Goal: Use online tool/utility: Utilize a website feature to perform a specific function

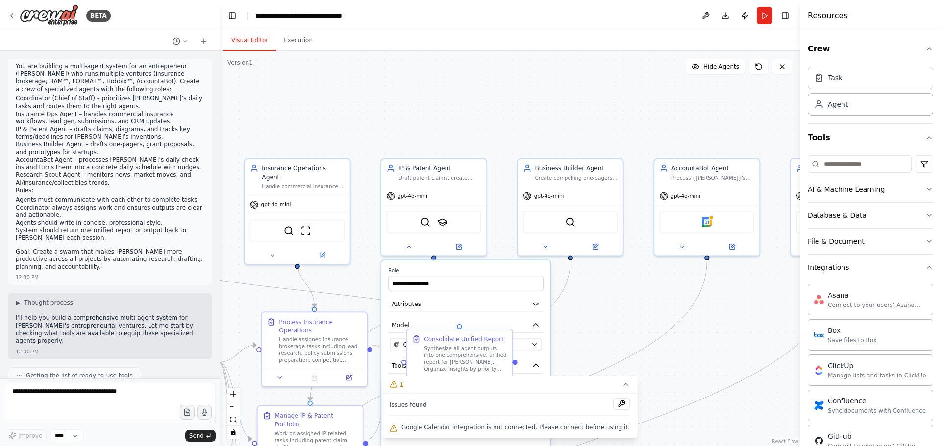
scroll to position [1660, 0]
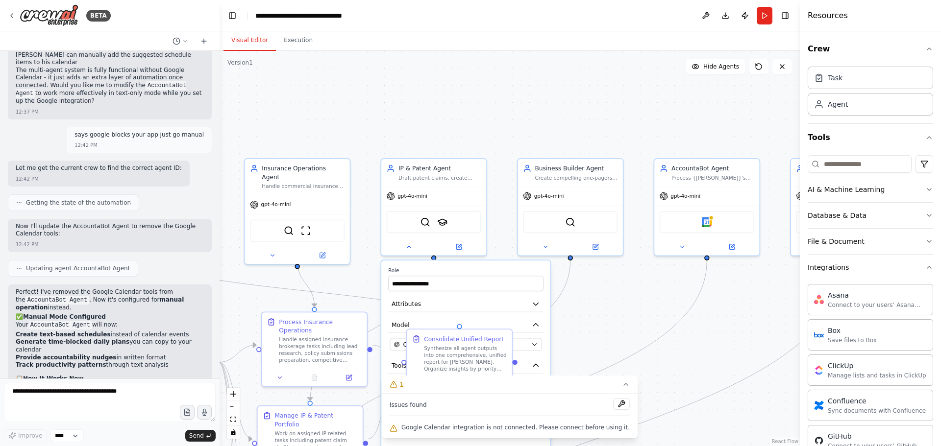
click at [32, 395] on textarea at bounding box center [110, 402] width 212 height 39
type textarea "**********"
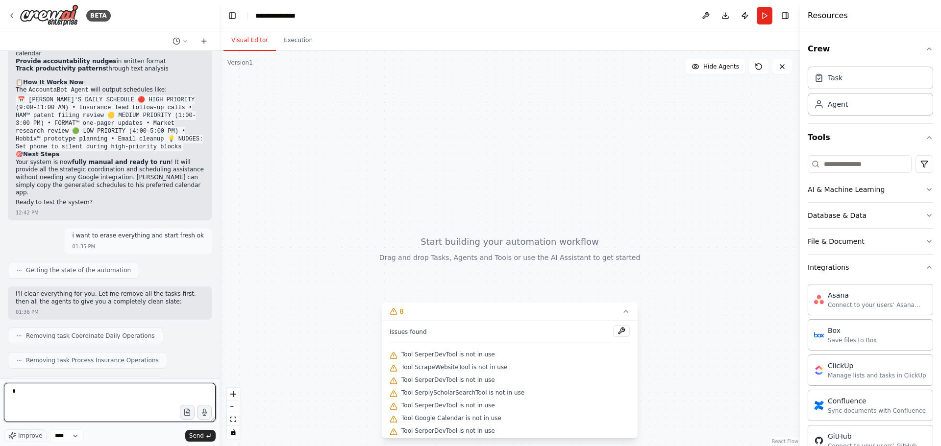
scroll to position [2225, 0]
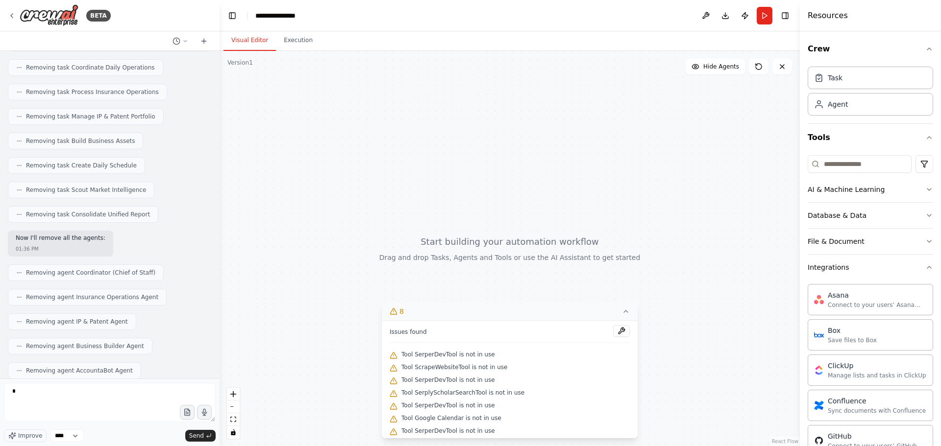
click at [610, 315] on button "8" at bounding box center [510, 312] width 256 height 18
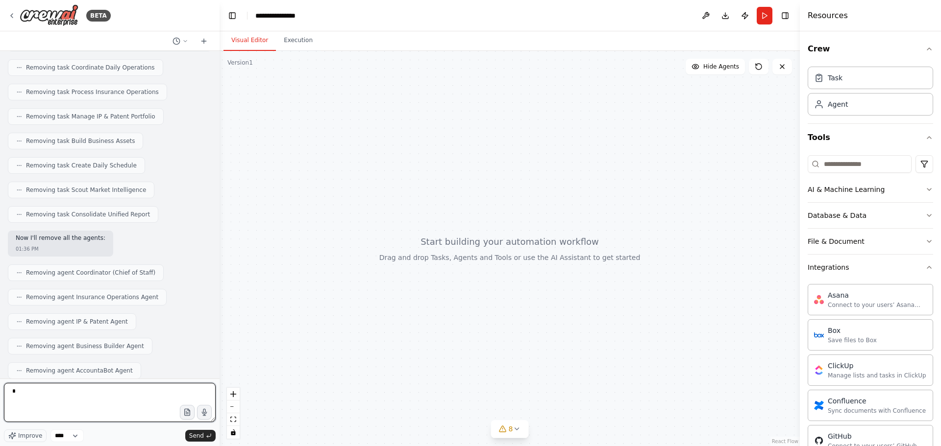
drag, startPoint x: 31, startPoint y: 395, endPoint x: -65, endPoint y: 387, distance: 96.4
click at [0, 387] on html "BETA You are building a multi-agent system for an entrepreneur ([PERSON_NAME]) …" at bounding box center [470, 223] width 941 height 446
paste textarea "**********"
click at [74, 396] on textarea "*" at bounding box center [110, 402] width 212 height 39
drag, startPoint x: 55, startPoint y: 397, endPoint x: 8, endPoint y: 398, distance: 47.0
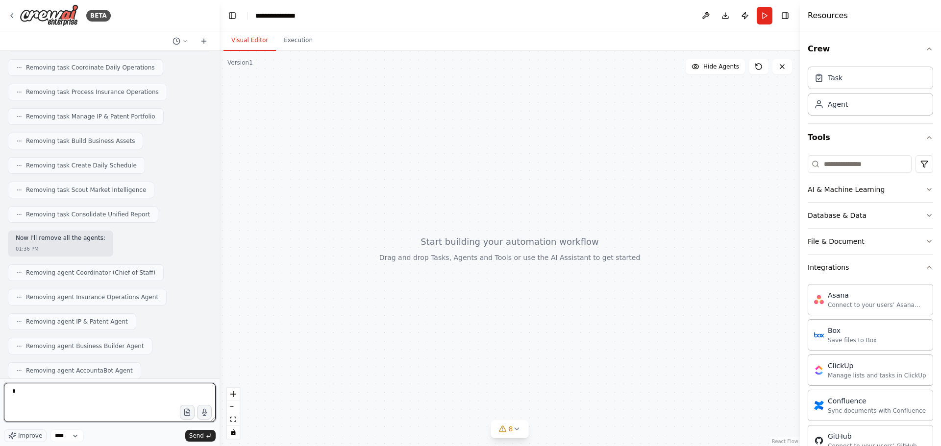
click at [13, 398] on textarea "*" at bounding box center [110, 402] width 212 height 39
paste textarea "**********"
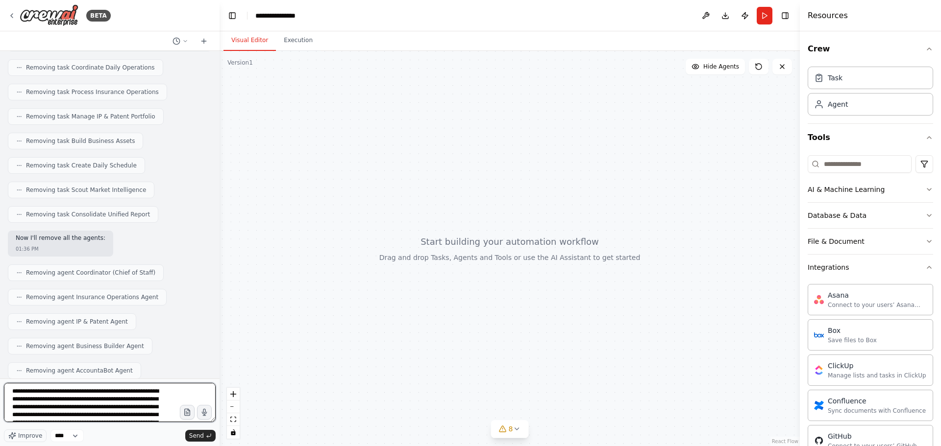
scroll to position [397, 0]
click at [178, 412] on textarea at bounding box center [110, 402] width 212 height 39
drag, startPoint x: 155, startPoint y: 414, endPoint x: 154, endPoint y: 420, distance: 6.0
click at [154, 420] on textarea at bounding box center [110, 402] width 212 height 39
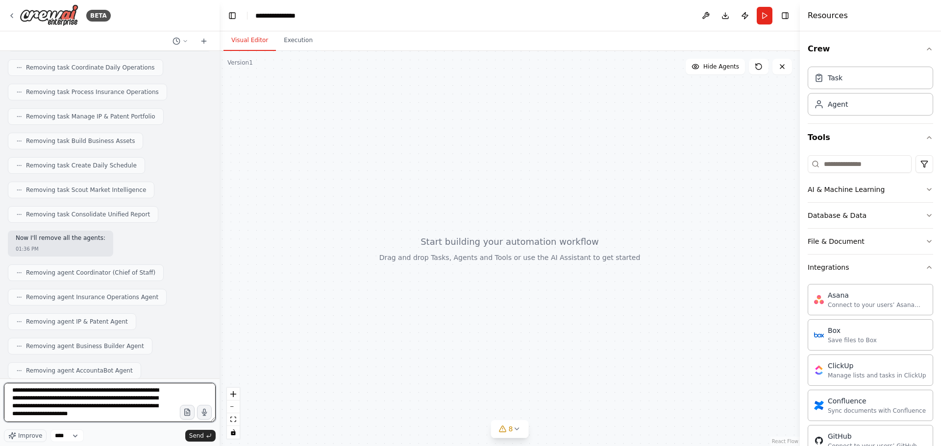
paste textarea "**********"
drag, startPoint x: 145, startPoint y: 417, endPoint x: 145, endPoint y: 422, distance: 5.4
click at [145, 422] on textarea at bounding box center [110, 402] width 212 height 39
drag, startPoint x: 137, startPoint y: 413, endPoint x: 141, endPoint y: 441, distance: 27.6
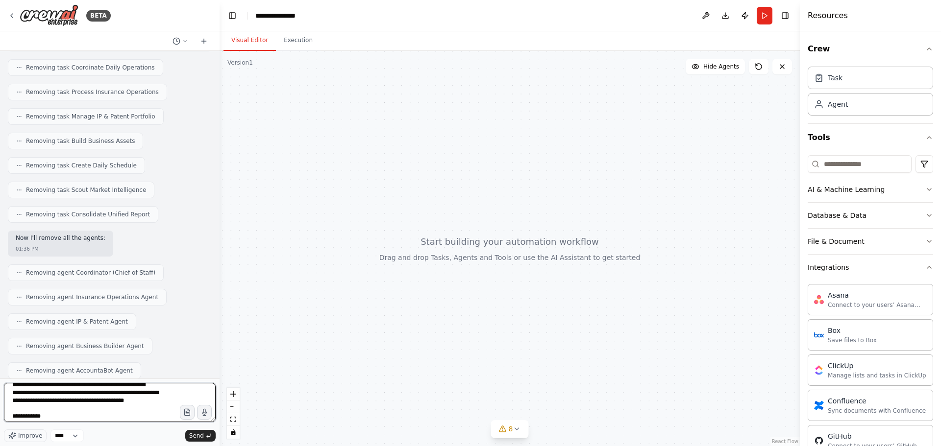
click at [141, 441] on div "Improve **** Send" at bounding box center [110, 412] width 212 height 59
click at [99, 407] on textarea at bounding box center [110, 402] width 212 height 39
paste textarea "**********"
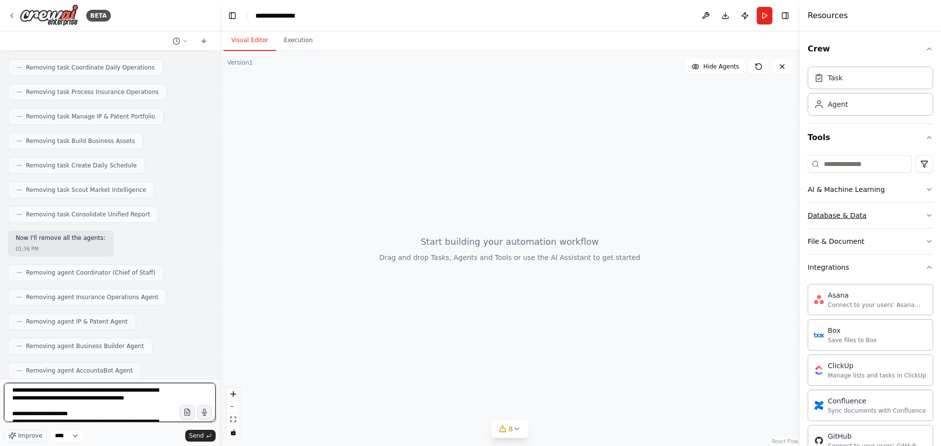
scroll to position [773, 0]
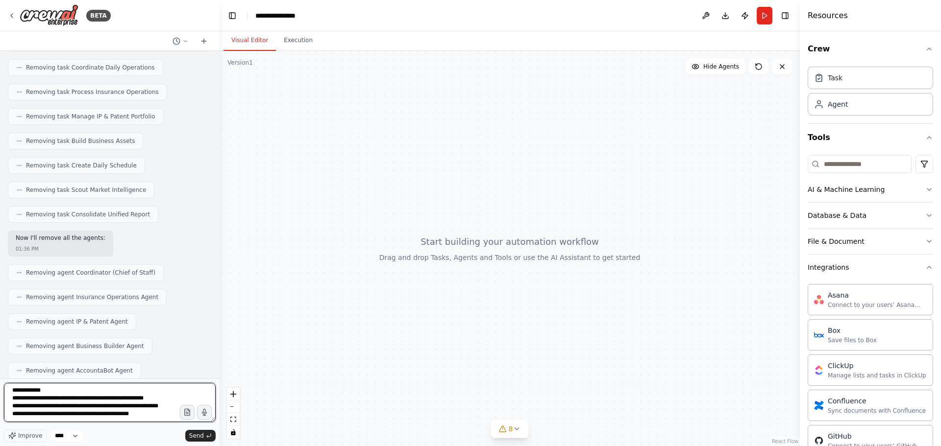
click at [146, 416] on textarea at bounding box center [110, 402] width 212 height 39
paste textarea "**********"
click at [116, 419] on textarea at bounding box center [110, 402] width 212 height 39
paste textarea "**********"
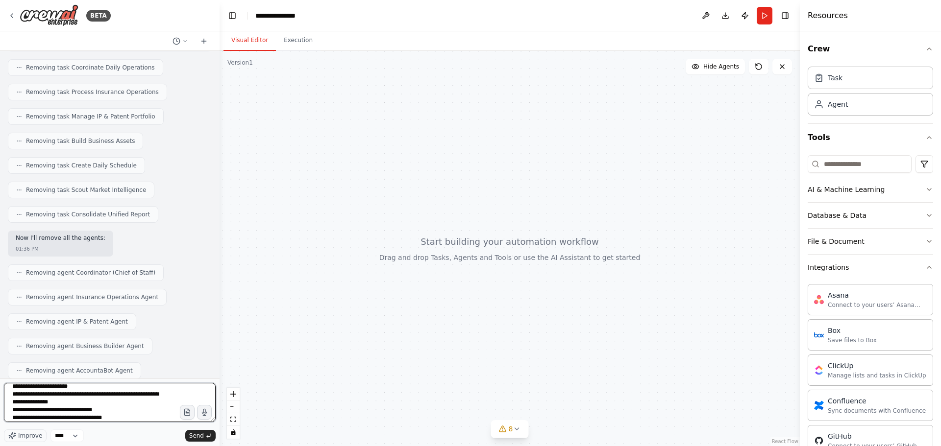
scroll to position [1055, 0]
click at [93, 418] on textarea at bounding box center [110, 402] width 212 height 39
paste textarea "**********"
click at [36, 414] on textarea at bounding box center [110, 402] width 212 height 39
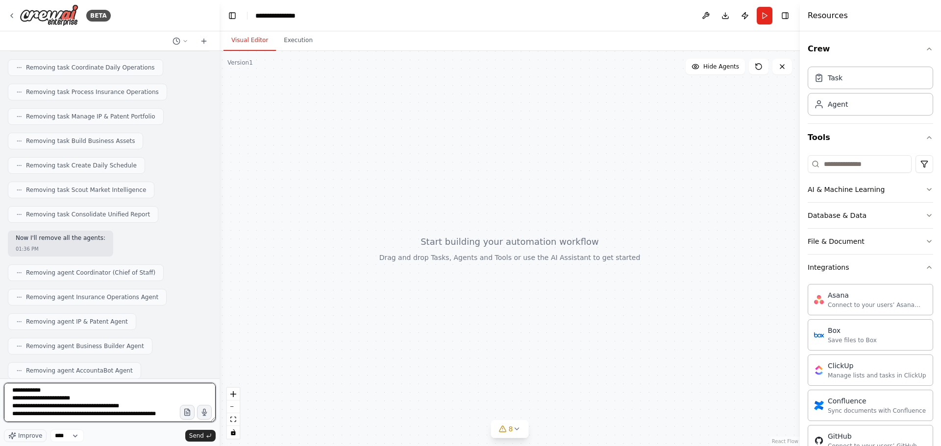
paste textarea "**********"
click at [115, 414] on textarea at bounding box center [110, 402] width 212 height 39
paste textarea "**********"
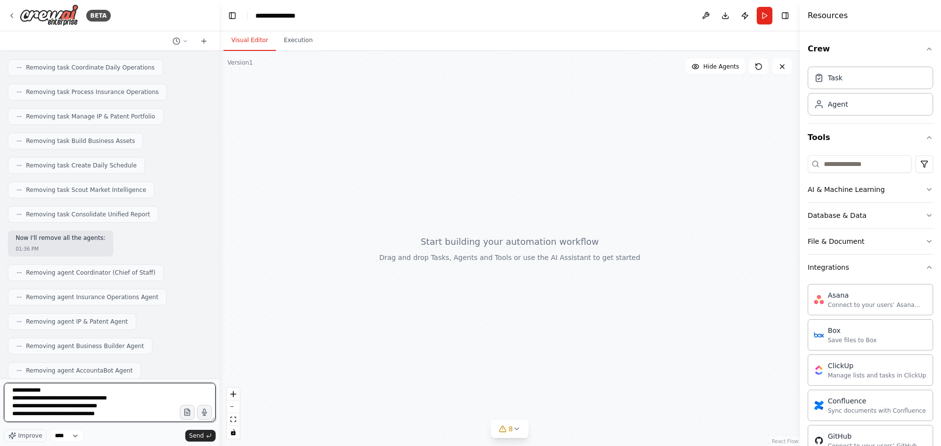
click at [110, 417] on textarea at bounding box center [110, 402] width 212 height 39
paste textarea "**********"
click at [61, 420] on textarea at bounding box center [110, 402] width 212 height 39
paste textarea "**********"
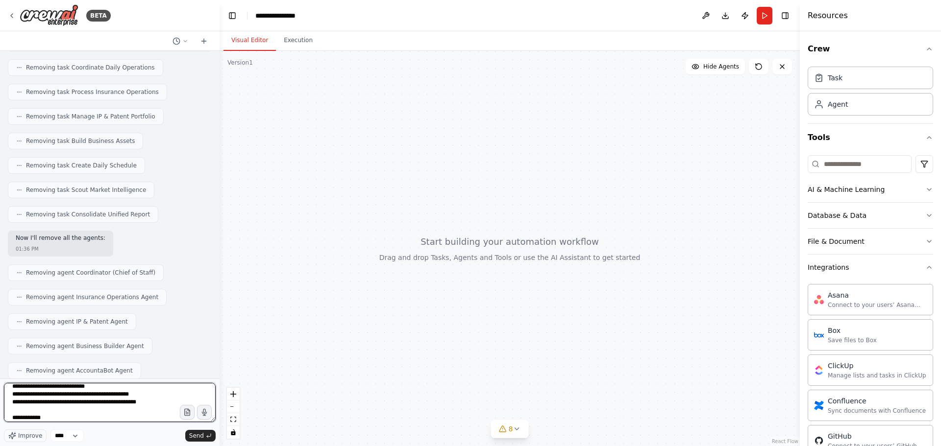
scroll to position [1643, 0]
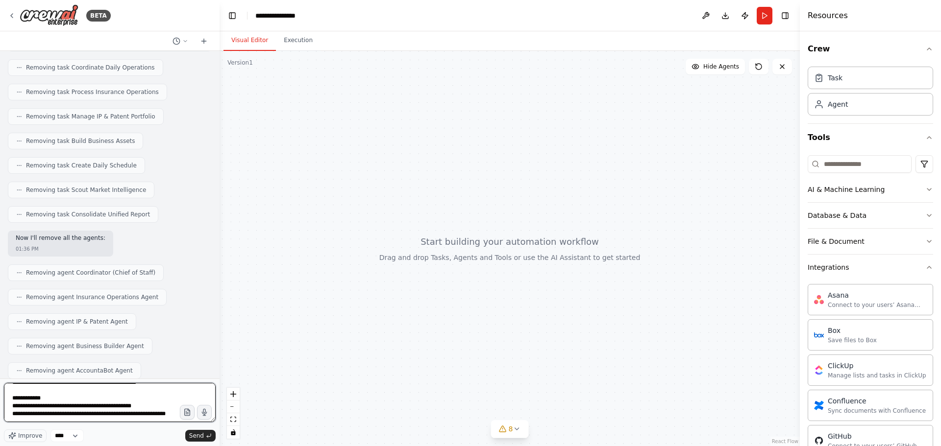
click at [40, 418] on textarea at bounding box center [110, 402] width 212 height 39
paste textarea "**********"
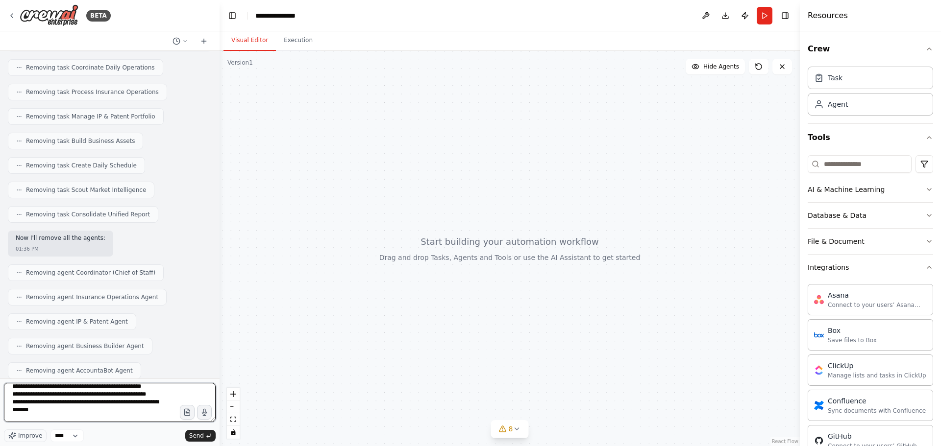
scroll to position [1769, 0]
type textarea "**********"
drag, startPoint x: 9, startPoint y: 389, endPoint x: 94, endPoint y: 469, distance: 116.4
click at [94, 446] on html "BETA You are building a multi-agent system for an entrepreneur ([PERSON_NAME]) …" at bounding box center [470, 223] width 941 height 446
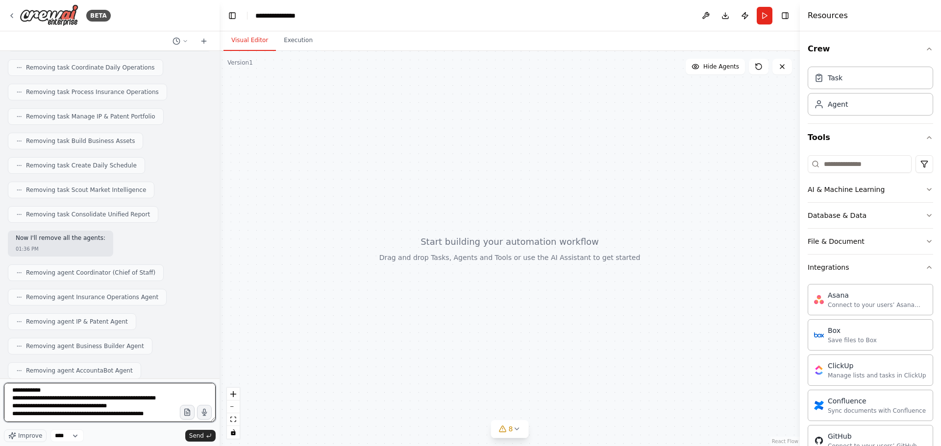
click at [146, 394] on textarea at bounding box center [110, 402] width 212 height 39
drag, startPoint x: 154, startPoint y: 401, endPoint x: -50, endPoint y: 285, distance: 235.2
click at [0, 285] on html "BETA You are building a multi-agent system for an entrepreneur ([PERSON_NAME]) …" at bounding box center [470, 223] width 941 height 446
paste textarea "**********"
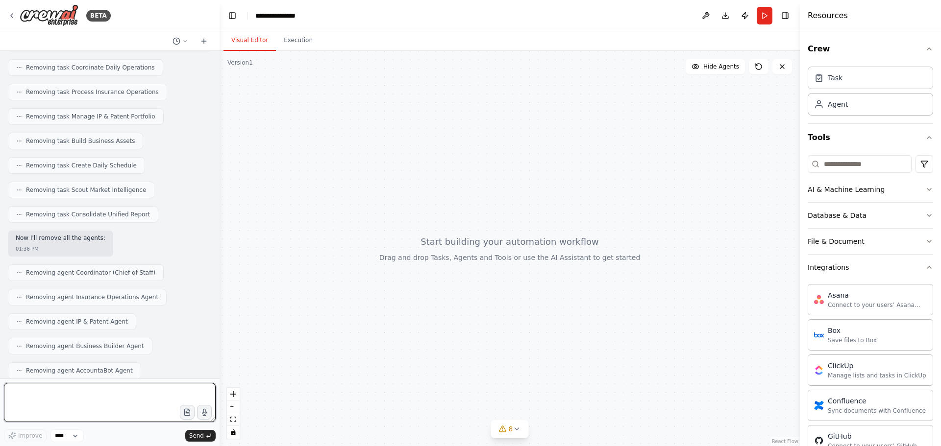
type textarea "**********"
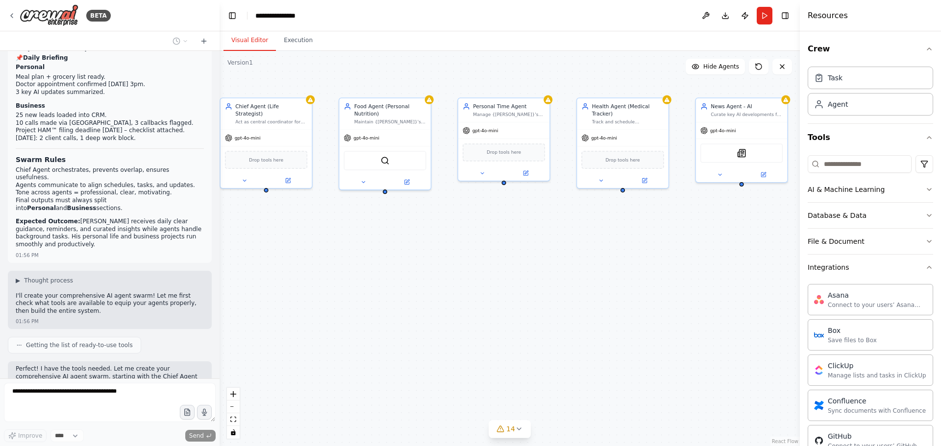
scroll to position [3468, 0]
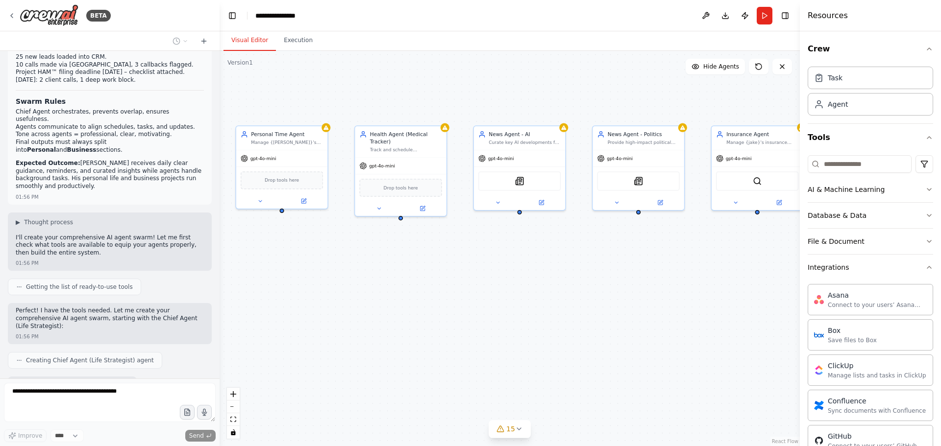
drag, startPoint x: 518, startPoint y: 243, endPoint x: 301, endPoint y: 271, distance: 218.8
click at [301, 271] on div "Chief Agent (Life Strategist) Act as central coordinator for {[PERSON_NAME]}'s …" at bounding box center [509, 248] width 580 height 395
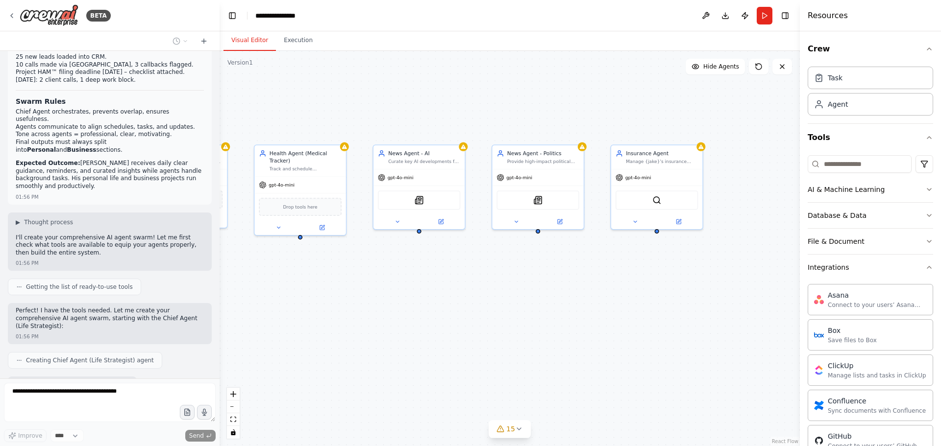
scroll to position [3500, 0]
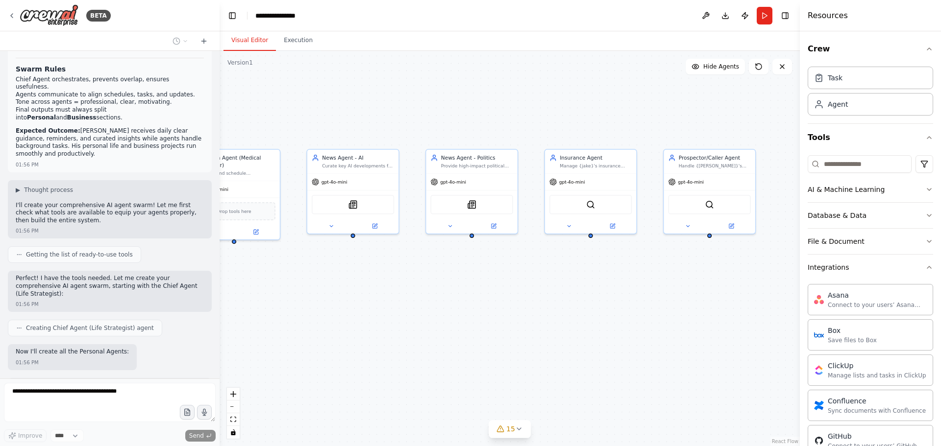
drag, startPoint x: 515, startPoint y: 251, endPoint x: 354, endPoint y: 275, distance: 162.4
click at [354, 275] on div "Chief Agent (Life Strategist) Act as central coordinator for {[PERSON_NAME]}'s …" at bounding box center [509, 248] width 580 height 395
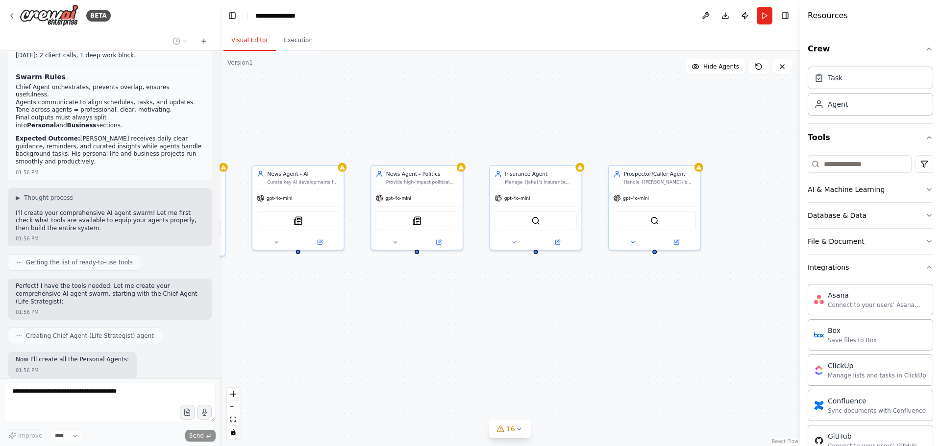
drag, startPoint x: 508, startPoint y: 254, endPoint x: 453, endPoint y: 271, distance: 56.9
click at [453, 271] on div "Chief Agent (Life Strategist) Act as central coordinator for {[PERSON_NAME]}'s …" at bounding box center [509, 248] width 580 height 395
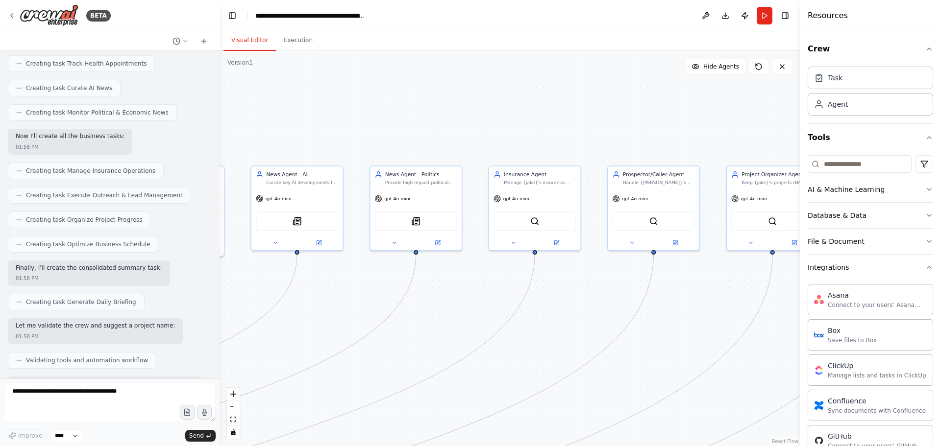
scroll to position [4264, 0]
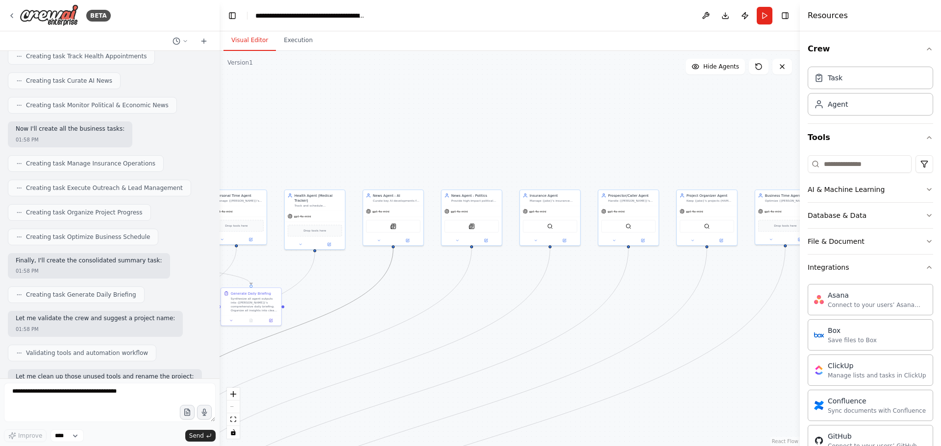
drag, startPoint x: 353, startPoint y: 303, endPoint x: 518, endPoint y: 210, distance: 189.1
click at [595, 229] on div ".deletable-edge-delete-btn { width: 20px; height: 20px; border: 0px solid #ffff…" at bounding box center [509, 248] width 580 height 395
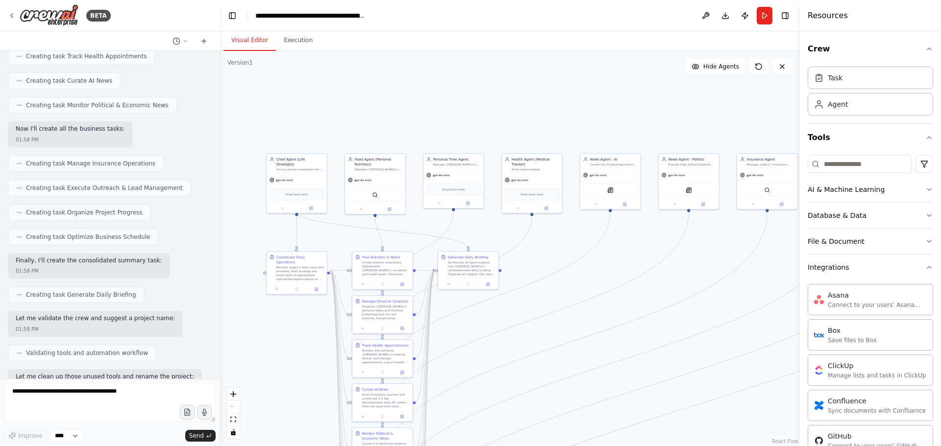
drag, startPoint x: 457, startPoint y: 132, endPoint x: 684, endPoint y: 100, distance: 230.1
click at [684, 100] on div ".deletable-edge-delete-btn { width: 20px; height: 20px; border: 0px solid #ffff…" at bounding box center [509, 248] width 580 height 395
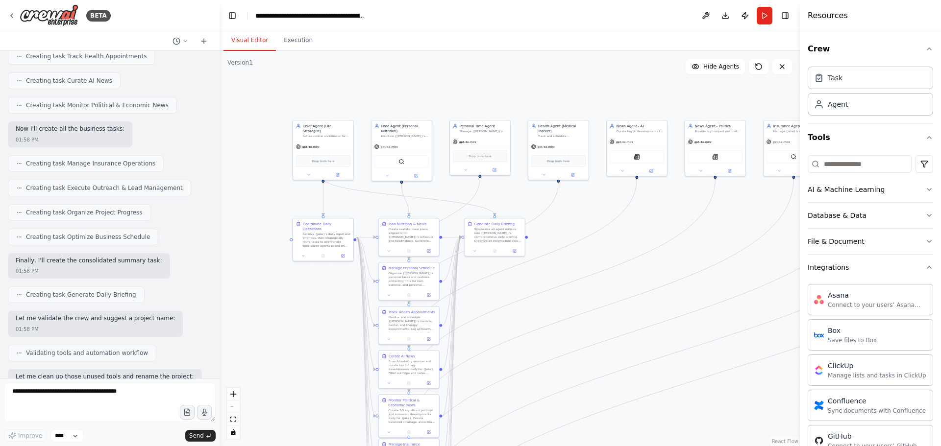
drag, startPoint x: 577, startPoint y: 94, endPoint x: 498, endPoint y: 45, distance: 92.9
click at [498, 45] on div "Visual Editor Execution Version 1 Show Tools Hide Agents .deletable-edge-delete…" at bounding box center [509, 238] width 580 height 415
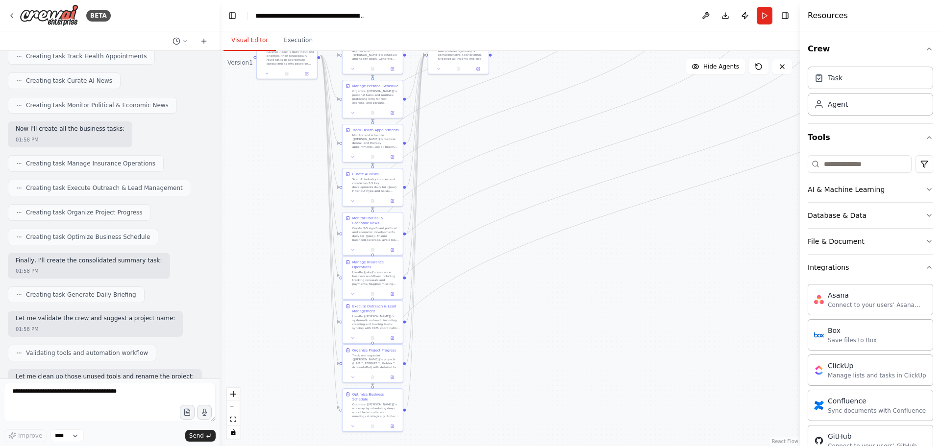
drag, startPoint x: 649, startPoint y: 421, endPoint x: 656, endPoint y: 267, distance: 154.5
click at [665, 255] on div ".deletable-edge-delete-btn { width: 20px; height: 20px; border: 0px solid #ffff…" at bounding box center [509, 248] width 580 height 395
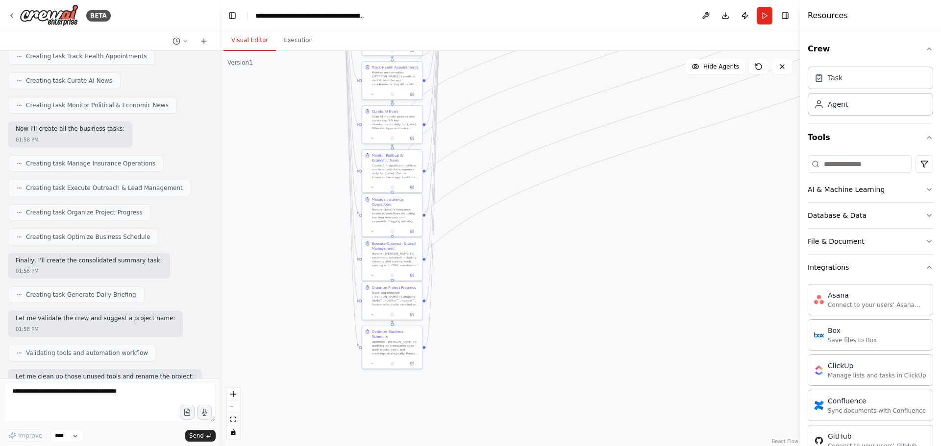
drag, startPoint x: 593, startPoint y: 373, endPoint x: 604, endPoint y: 279, distance: 94.7
click at [604, 279] on div ".deletable-edge-delete-btn { width: 20px; height: 20px; border: 0px solid #ffff…" at bounding box center [509, 248] width 580 height 395
drag, startPoint x: 629, startPoint y: 263, endPoint x: 599, endPoint y: 349, distance: 90.8
click at [601, 345] on div ".deletable-edge-delete-btn { width: 20px; height: 20px; border: 0px solid #ffff…" at bounding box center [509, 248] width 580 height 395
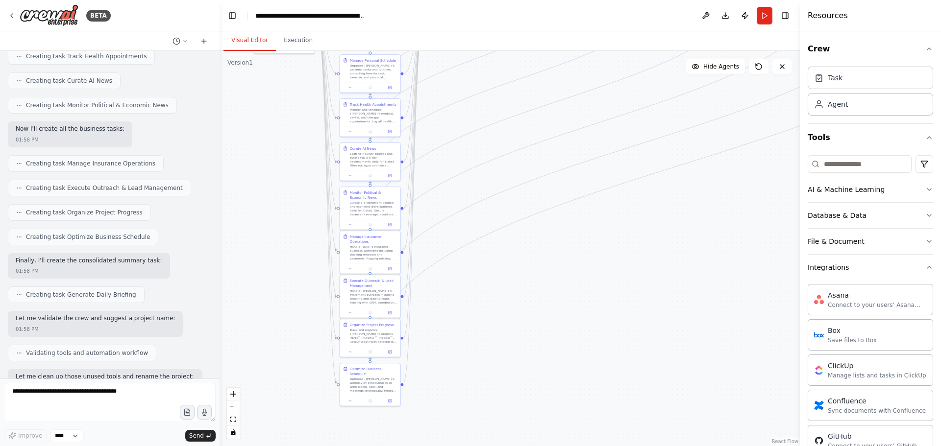
click at [565, 286] on div ".deletable-edge-delete-btn { width: 20px; height: 20px; border: 0px solid #ffff…" at bounding box center [509, 248] width 580 height 395
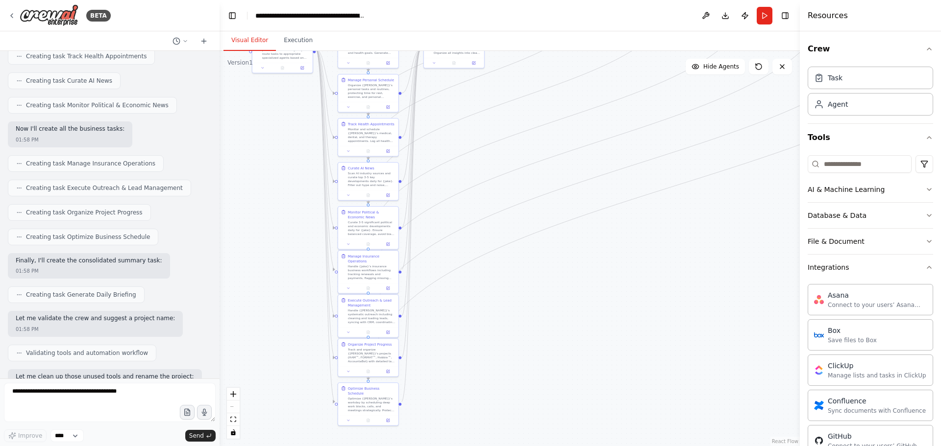
drag, startPoint x: 586, startPoint y: 276, endPoint x: 527, endPoint y: 402, distance: 139.2
click at [530, 395] on div ".deletable-edge-delete-btn { width: 20px; height: 20px; border: 0px solid #ffff…" at bounding box center [509, 248] width 580 height 395
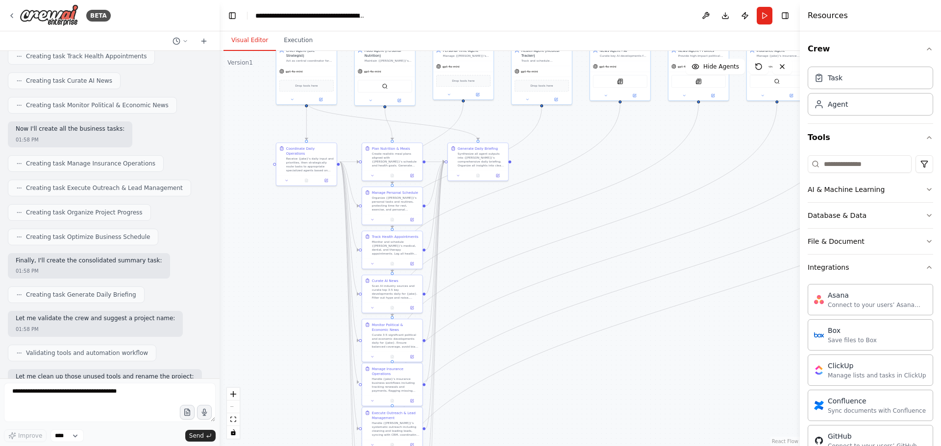
drag, startPoint x: 553, startPoint y: 315, endPoint x: 631, endPoint y: 315, distance: 78.4
click at [631, 315] on div ".deletable-edge-delete-btn { width: 20px; height: 20px; border: 0px solid #ffff…" at bounding box center [509, 248] width 580 height 395
click at [38, 395] on textarea at bounding box center [110, 402] width 212 height 39
type textarea "********"
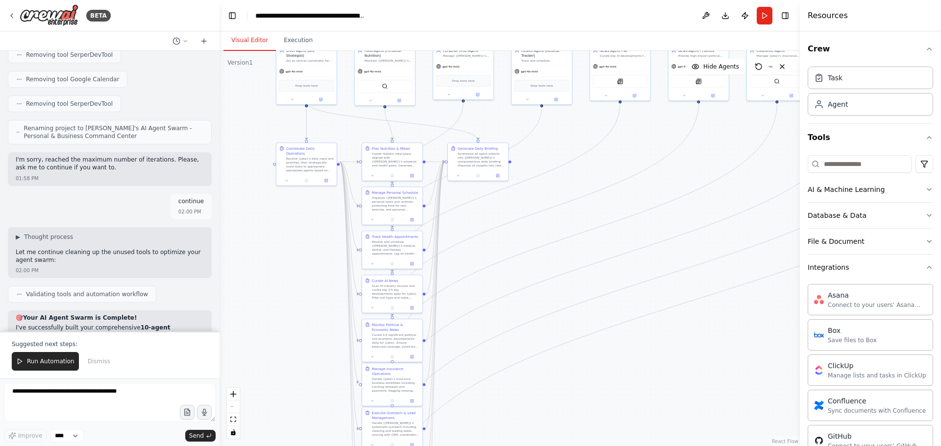
scroll to position [4719, 0]
drag, startPoint x: 173, startPoint y: 304, endPoint x: 19, endPoint y: 103, distance: 253.2
drag, startPoint x: 15, startPoint y: 104, endPoint x: 172, endPoint y: 307, distance: 257.0
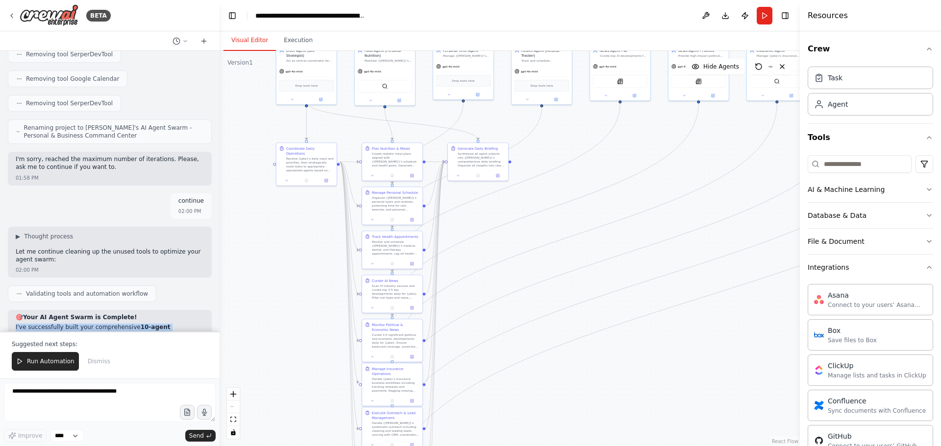
copy div "L'ip dolorsitamet conse adip elitseddoeius 36-tempo incididuntut labore etdolor…"
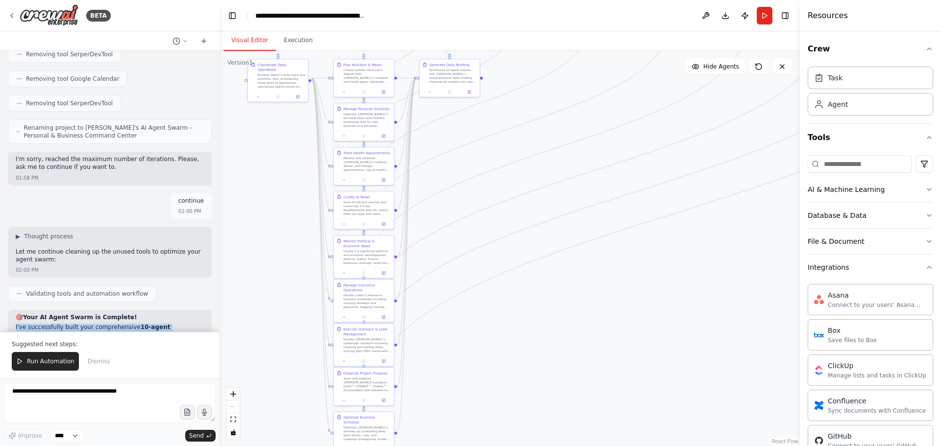
drag, startPoint x: 594, startPoint y: 368, endPoint x: 573, endPoint y: 296, distance: 75.0
click at [573, 296] on div ".deletable-edge-delete-btn { width: 20px; height: 20px; border: 0px solid #ffff…" at bounding box center [509, 248] width 580 height 395
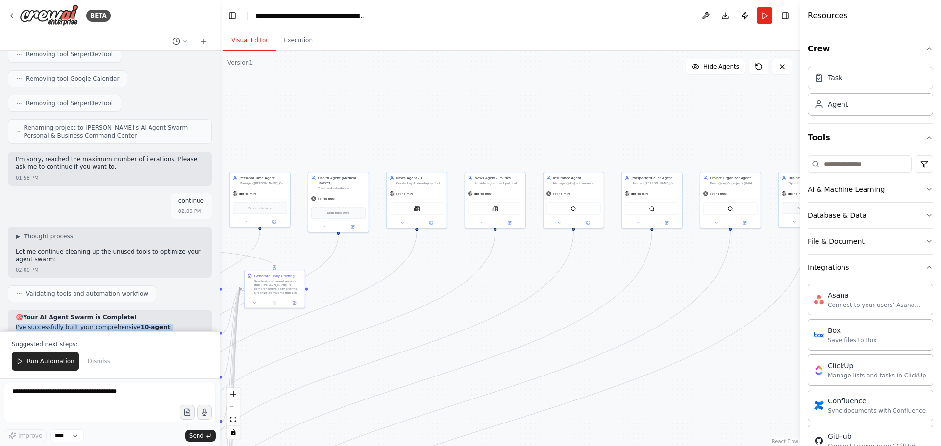
drag, startPoint x: 615, startPoint y: 152, endPoint x: 433, endPoint y: 350, distance: 268.7
click at [433, 350] on div ".deletable-edge-delete-btn { width: 20px; height: 20px; border: 0px solid #ffff…" at bounding box center [509, 248] width 580 height 395
click at [382, 92] on div ".deletable-edge-delete-btn { width: 20px; height: 20px; border: 0px solid #ffff…" at bounding box center [509, 248] width 580 height 395
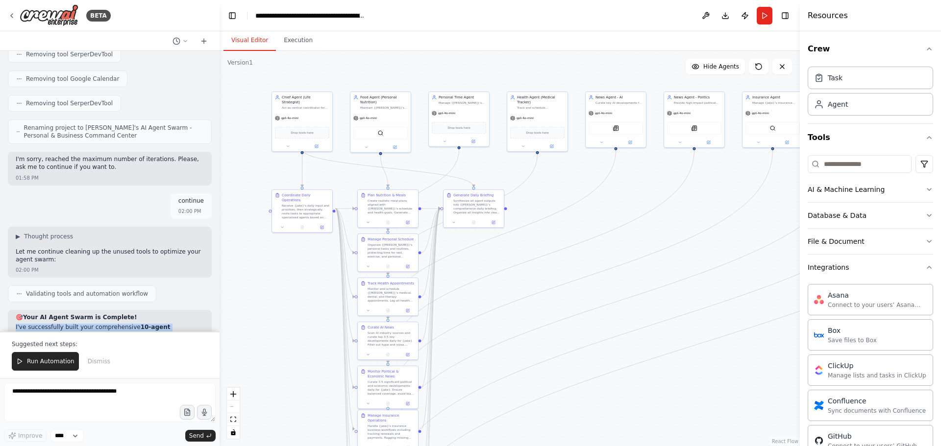
drag, startPoint x: 458, startPoint y: 314, endPoint x: 611, endPoint y: 239, distance: 170.2
click at [609, 243] on div ".deletable-edge-delete-btn { width: 20px; height: 20px; border: 0px solid #ffff…" at bounding box center [509, 248] width 580 height 395
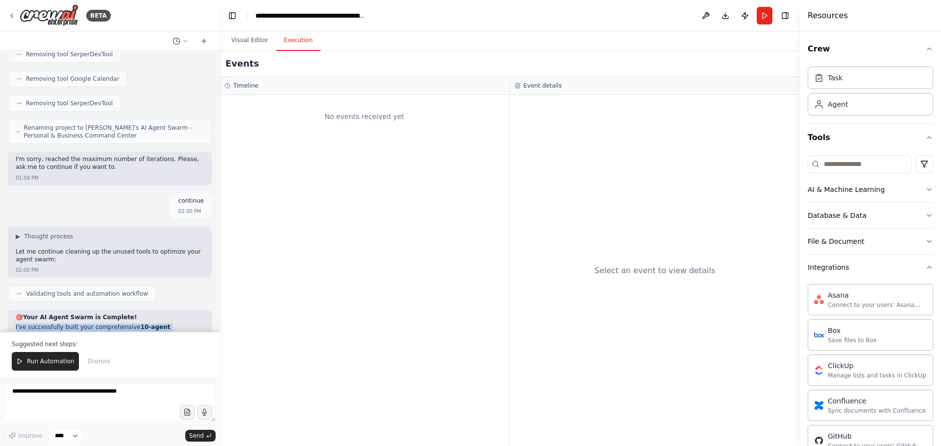
click at [287, 42] on button "Execution" at bounding box center [298, 40] width 45 height 21
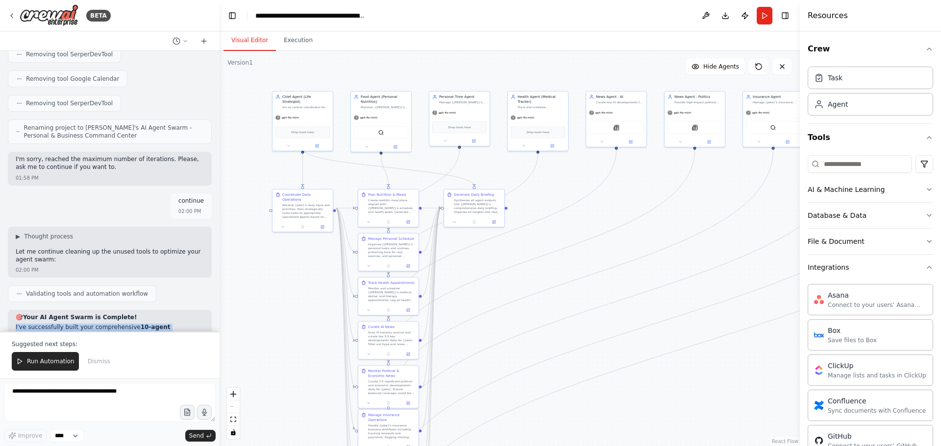
click at [251, 44] on button "Visual Editor" at bounding box center [249, 40] width 52 height 21
click at [307, 111] on div "gpt-4o-mini" at bounding box center [302, 116] width 60 height 11
click at [306, 112] on div "gpt-4o-mini" at bounding box center [302, 116] width 60 height 11
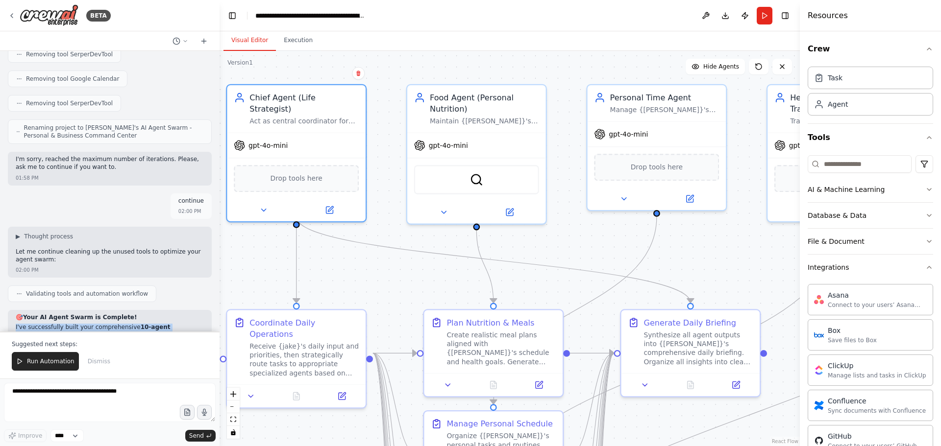
drag, startPoint x: 255, startPoint y: 167, endPoint x: 247, endPoint y: 221, distance: 55.0
click at [247, 221] on div ".deletable-edge-delete-btn { width: 20px; height: 20px; border: 0px solid #ffff…" at bounding box center [509, 248] width 580 height 395
click at [328, 205] on icon at bounding box center [329, 208] width 7 height 7
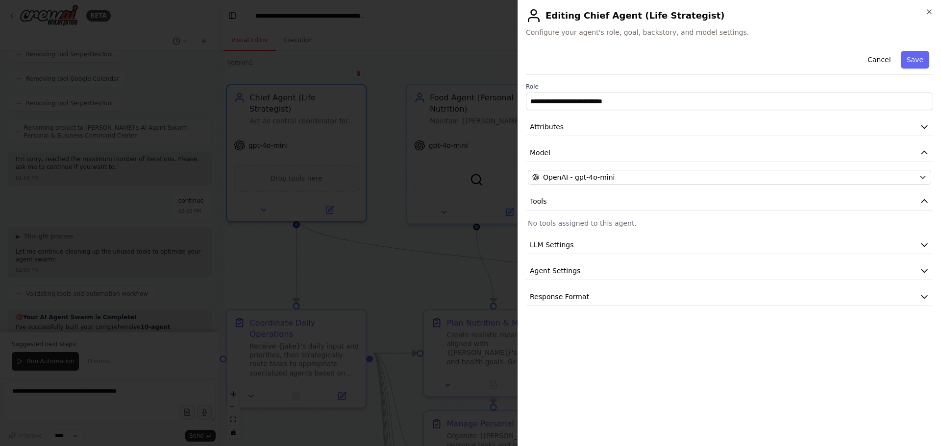
click at [328, 196] on div at bounding box center [470, 223] width 941 height 446
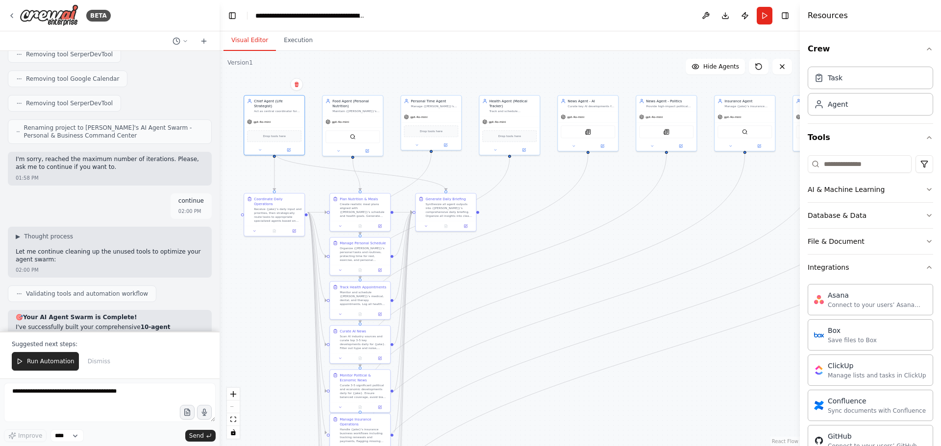
drag, startPoint x: 637, startPoint y: 375, endPoint x: 579, endPoint y: 285, distance: 106.9
click at [579, 285] on div ".deletable-edge-delete-btn { width: 20px; height: 20px; border: 0px solid #ffff…" at bounding box center [509, 248] width 580 height 395
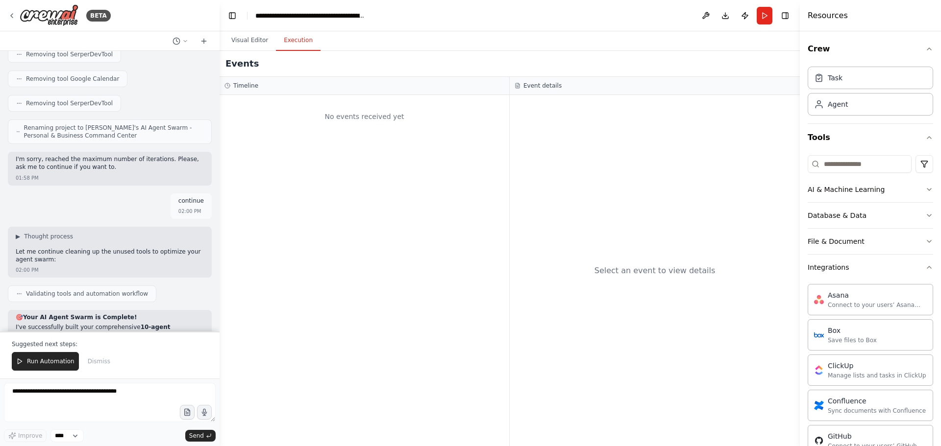
click at [287, 47] on button "Execution" at bounding box center [298, 40] width 45 height 21
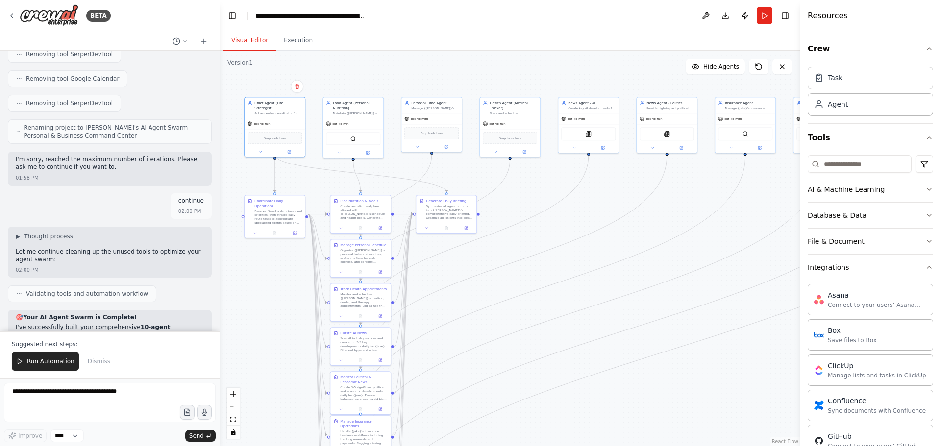
click at [245, 47] on button "Visual Editor" at bounding box center [249, 40] width 52 height 21
click at [767, 15] on button "Run" at bounding box center [764, 16] width 16 height 18
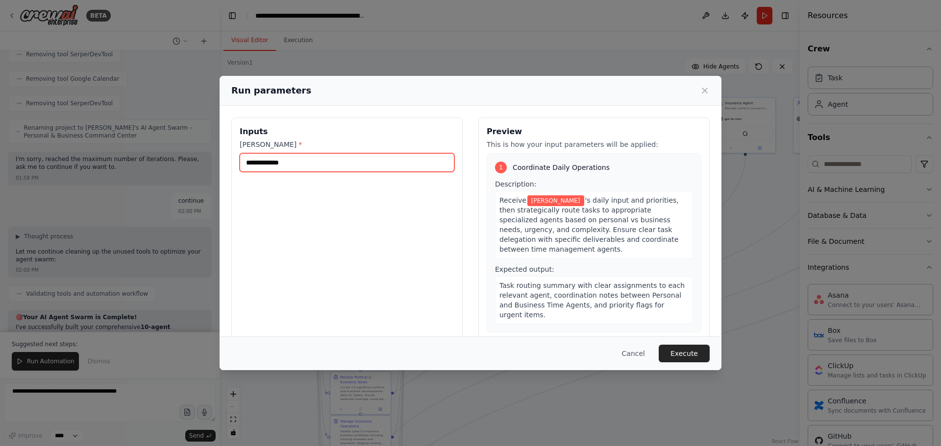
click at [301, 167] on input "[PERSON_NAME] *" at bounding box center [347, 162] width 215 height 19
click at [312, 167] on input "[PERSON_NAME] *" at bounding box center [347, 162] width 215 height 19
paste input "**********"
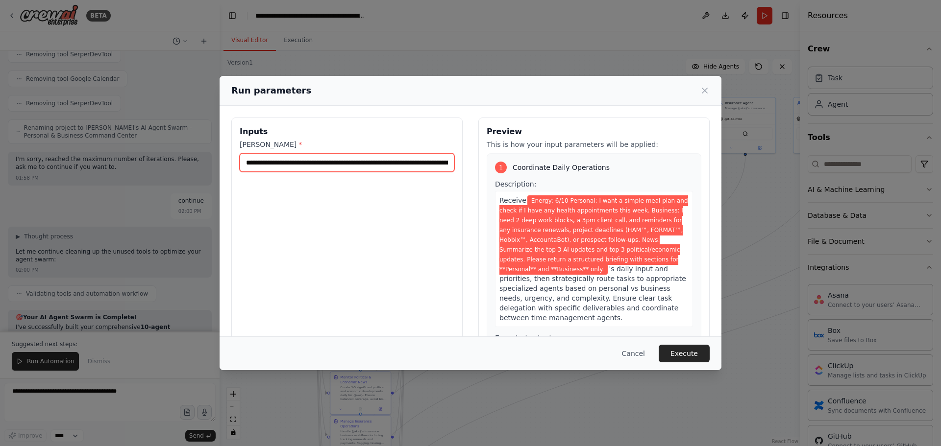
scroll to position [0, 1184]
type input "**********"
click at [675, 350] on button "Execute" at bounding box center [683, 354] width 51 height 18
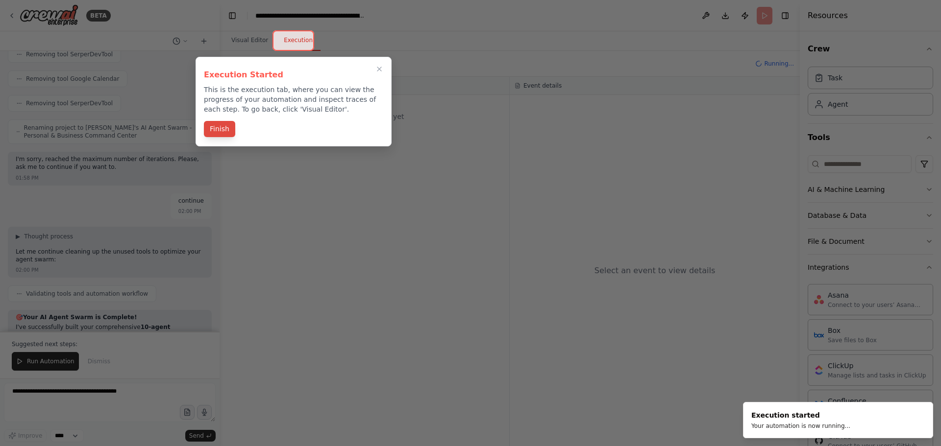
click at [219, 134] on button "Finish" at bounding box center [219, 129] width 31 height 16
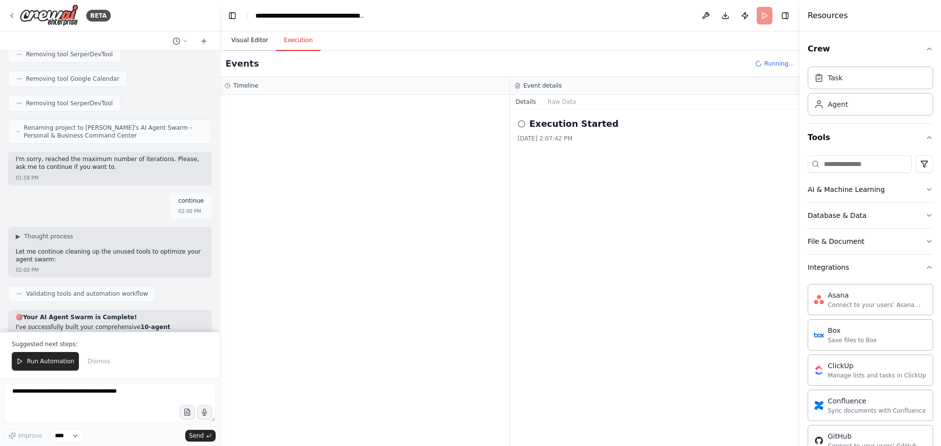
click at [255, 36] on button "Visual Editor" at bounding box center [249, 40] width 52 height 21
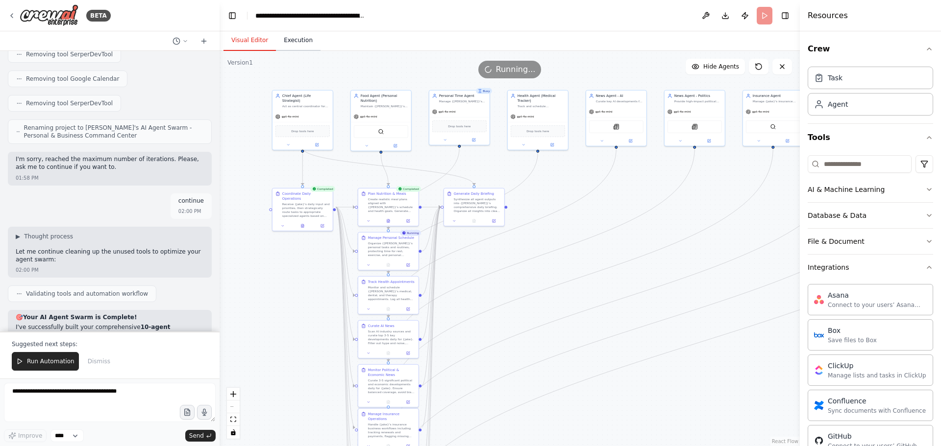
click at [298, 40] on button "Execution" at bounding box center [298, 40] width 45 height 21
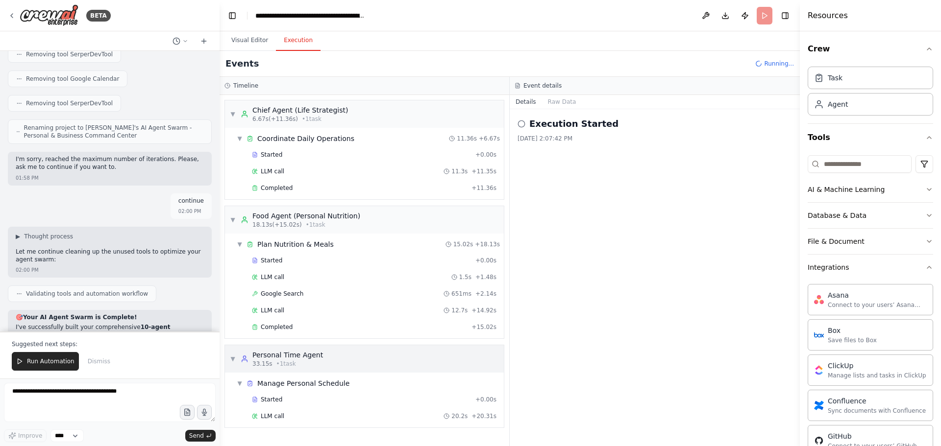
scroll to position [98, 0]
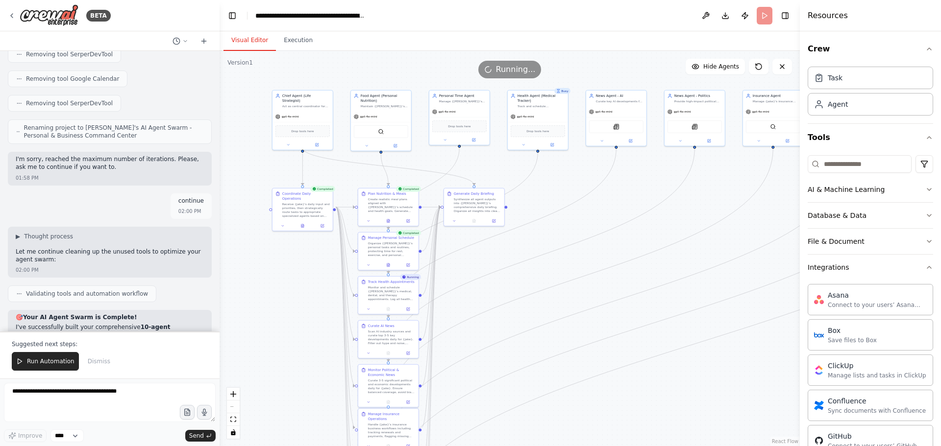
click at [254, 40] on button "Visual Editor" at bounding box center [249, 40] width 52 height 21
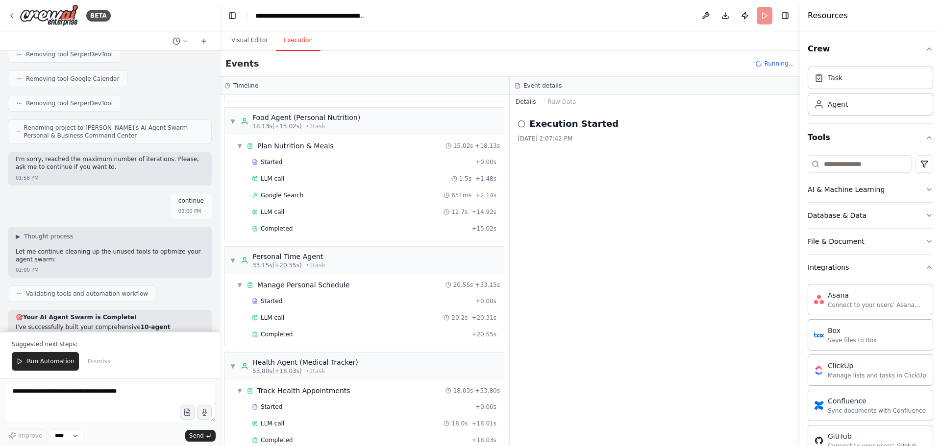
click at [283, 45] on button "Execution" at bounding box center [298, 40] width 45 height 21
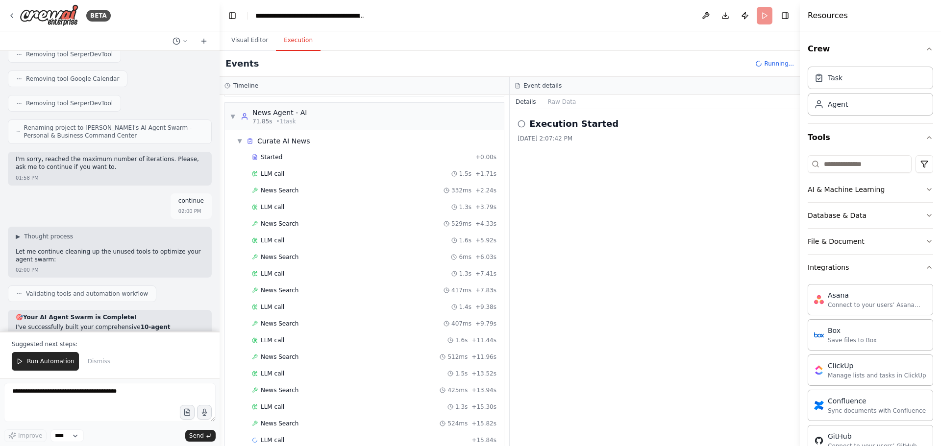
scroll to position [471, 0]
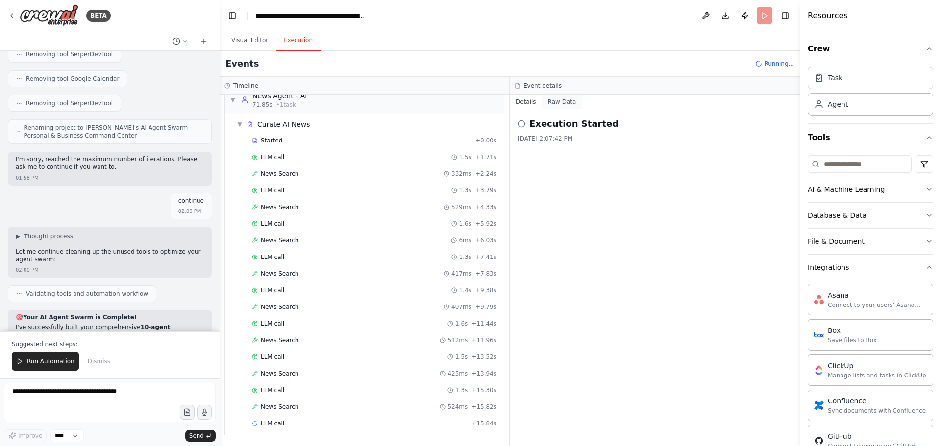
click at [555, 102] on button "Raw Data" at bounding box center [562, 102] width 40 height 14
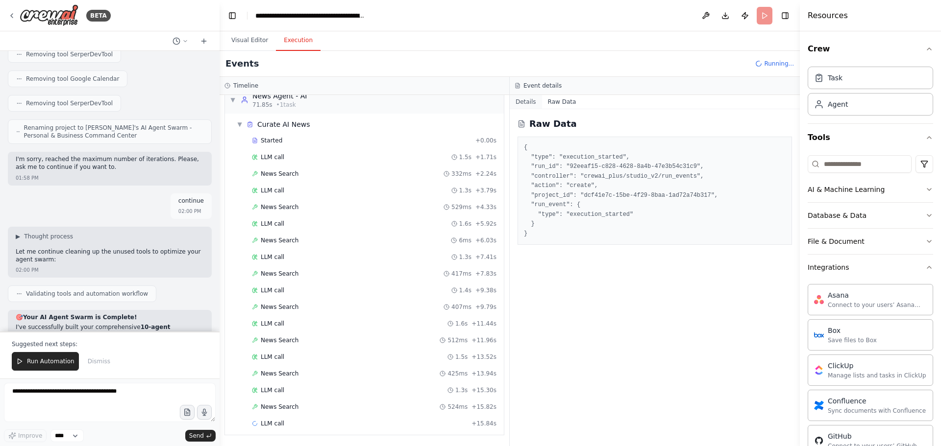
click at [526, 106] on button "Details" at bounding box center [526, 102] width 32 height 14
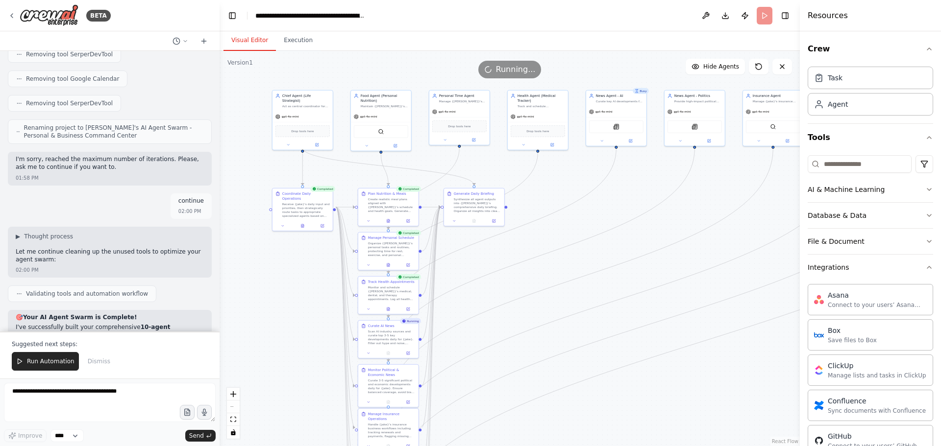
click at [251, 43] on button "Visual Editor" at bounding box center [249, 40] width 52 height 21
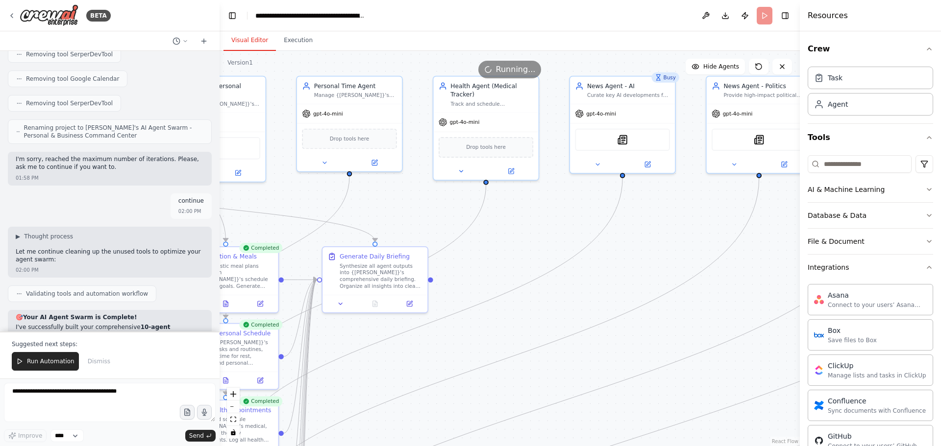
drag, startPoint x: 594, startPoint y: 226, endPoint x: 367, endPoint y: 419, distance: 297.9
click at [367, 419] on div ".deletable-edge-delete-btn { width: 20px; height: 20px; border: 0px solid #ffff…" at bounding box center [509, 248] width 580 height 395
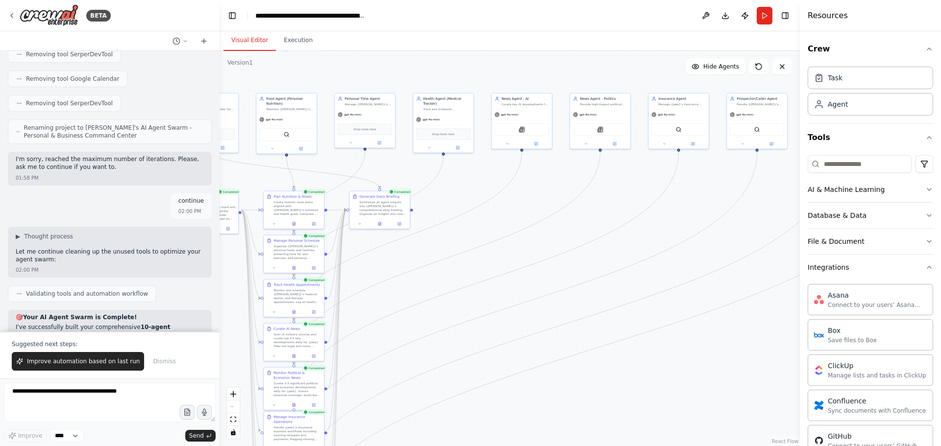
drag, startPoint x: 635, startPoint y: 258, endPoint x: 600, endPoint y: 204, distance: 64.4
click at [600, 204] on div ".deletable-edge-delete-btn { width: 20px; height: 20px; border: 0px solid #ffff…" at bounding box center [509, 248] width 580 height 395
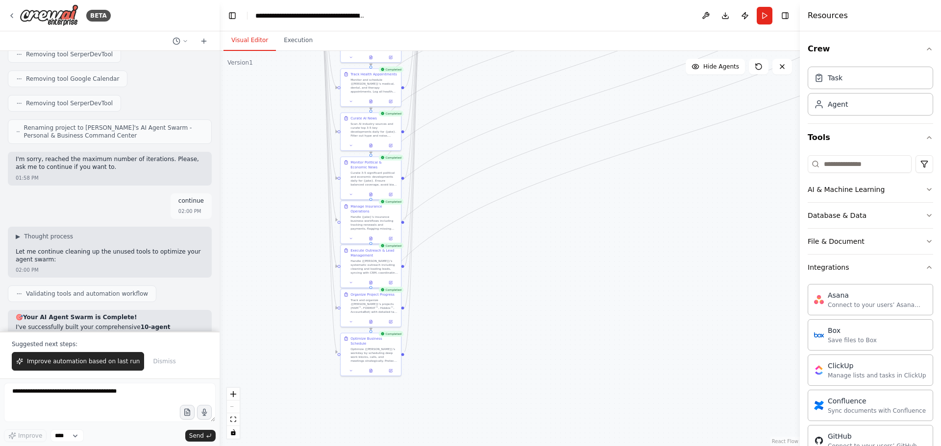
drag, startPoint x: 399, startPoint y: 336, endPoint x: 453, endPoint y: 136, distance: 206.9
click at [453, 136] on div ".deletable-edge-delete-btn { width: 20px; height: 20px; border: 0px solid #ffff…" at bounding box center [509, 248] width 580 height 395
click at [293, 43] on button "Execution" at bounding box center [298, 40] width 45 height 21
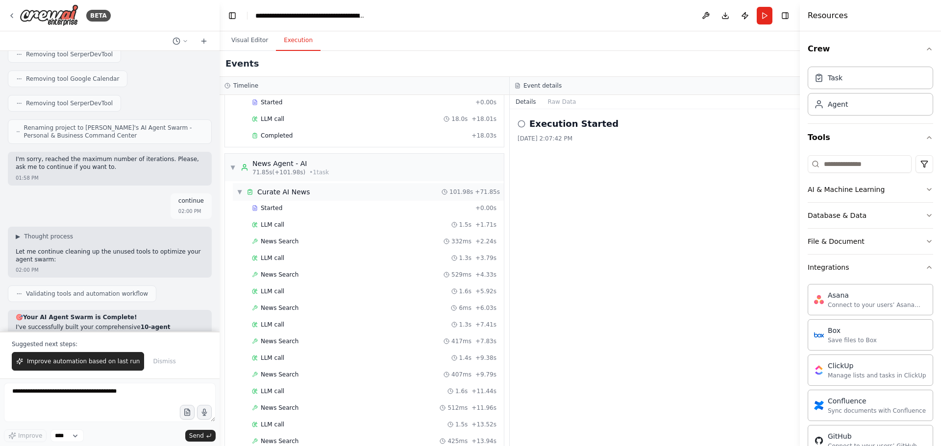
scroll to position [422, 0]
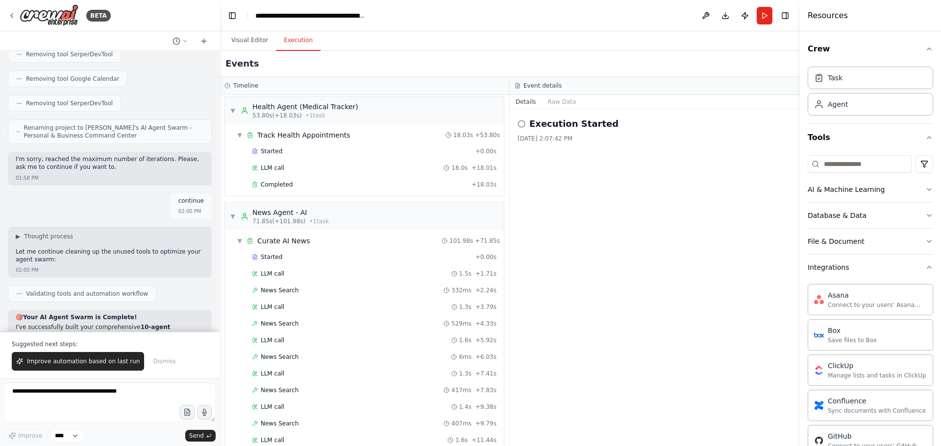
click at [523, 123] on icon at bounding box center [521, 124] width 8 height 8
click at [563, 105] on button "Raw Data" at bounding box center [562, 102] width 40 height 14
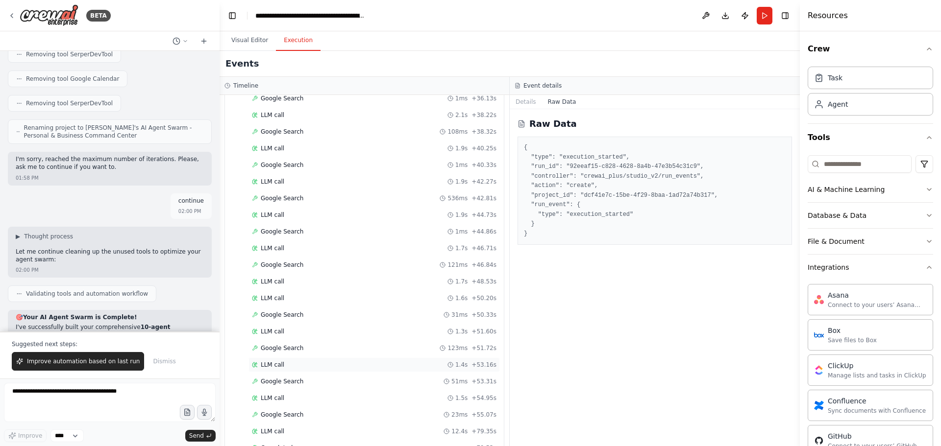
scroll to position [3833, 0]
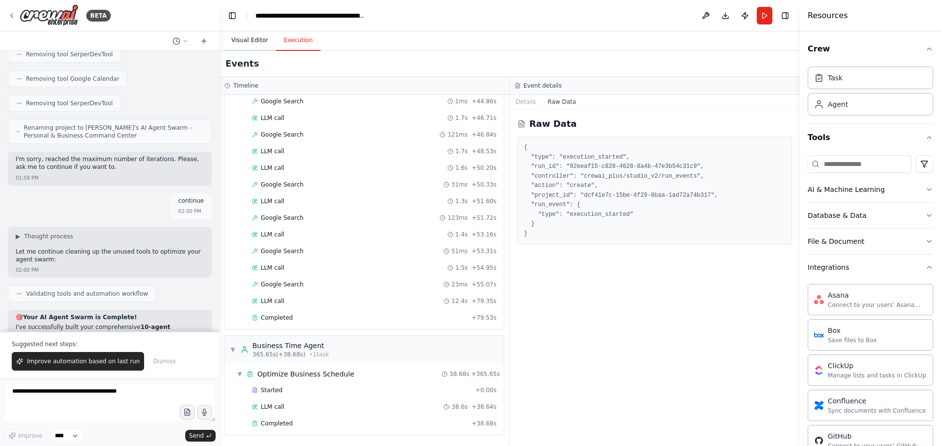
click at [243, 36] on button "Visual Editor" at bounding box center [249, 40] width 52 height 21
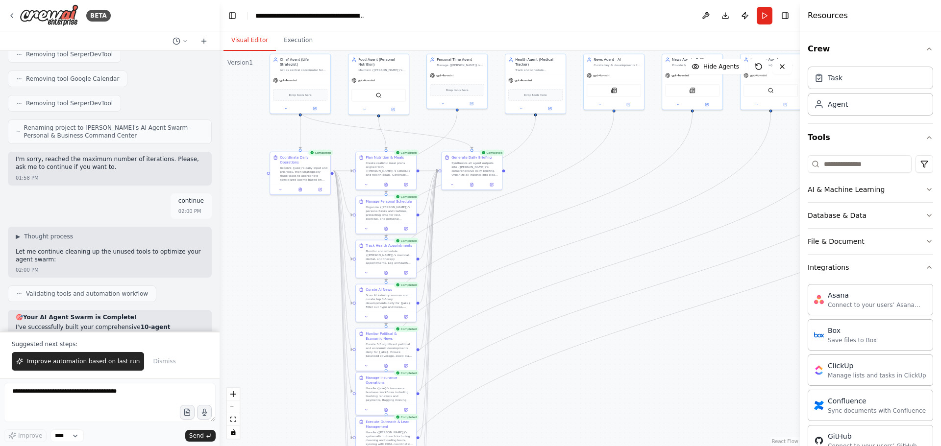
drag, startPoint x: 590, startPoint y: 202, endPoint x: 593, endPoint y: 379, distance: 176.9
click at [594, 379] on div ".deletable-edge-delete-btn { width: 20px; height: 20px; border: 0px solid #ffff…" at bounding box center [509, 248] width 580 height 395
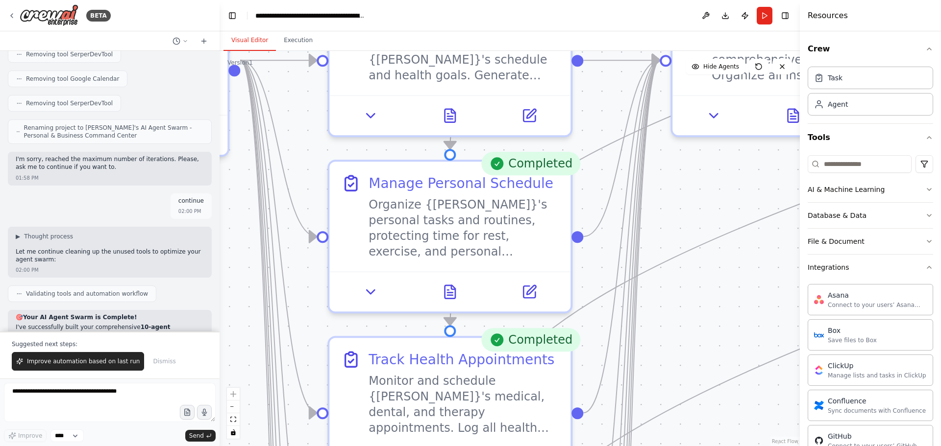
click at [553, 344] on div "Completed" at bounding box center [530, 340] width 99 height 24
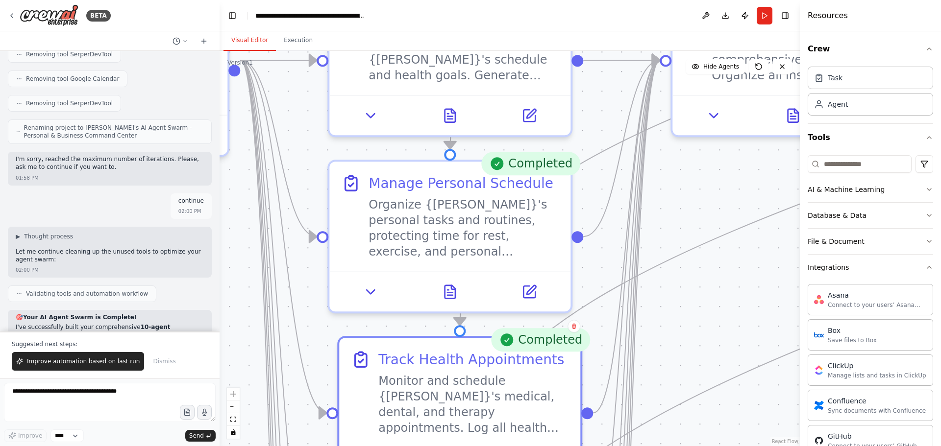
click at [551, 343] on div "Completed" at bounding box center [539, 340] width 99 height 24
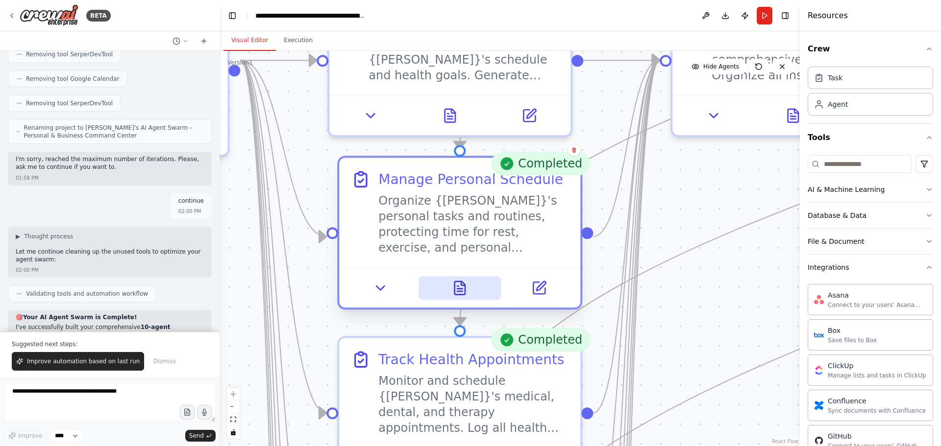
click at [453, 288] on icon at bounding box center [460, 288] width 16 height 16
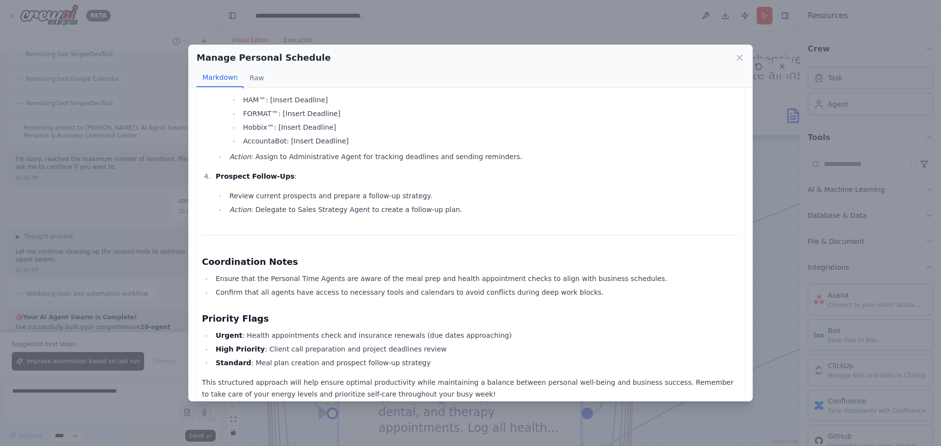
scroll to position [543, 0]
click at [471, 412] on div "Manage Personal Schedule Markdown Raw Personal Simple Meal Plan : Breakfast : O…" at bounding box center [470, 223] width 941 height 446
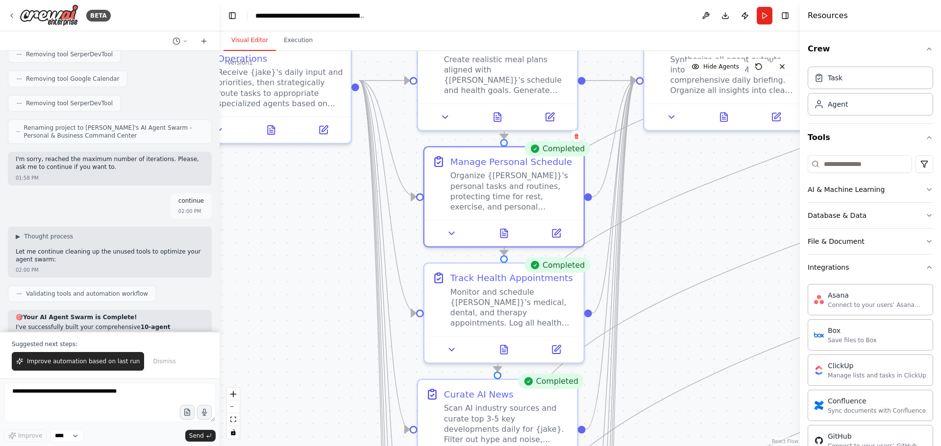
drag, startPoint x: 633, startPoint y: 280, endPoint x: 632, endPoint y: 223, distance: 57.3
click at [632, 223] on div ".deletable-edge-delete-btn { width: 20px; height: 20px; border: 0px solid #ffff…" at bounding box center [509, 248] width 580 height 395
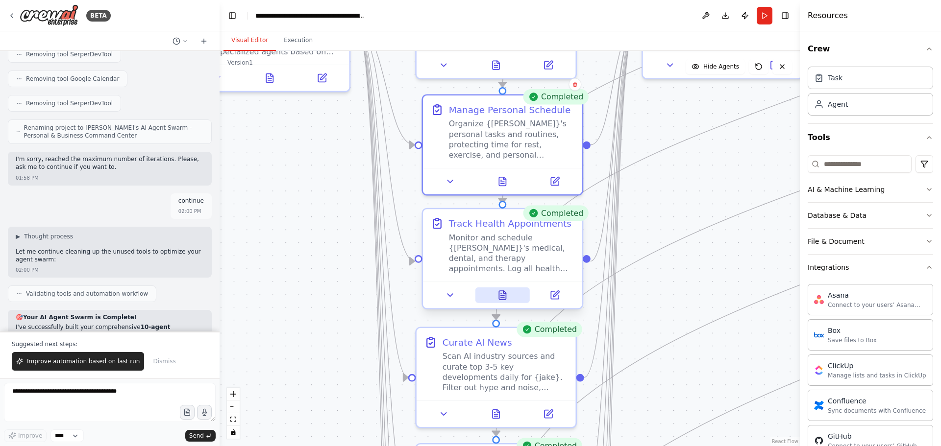
click at [497, 295] on icon at bounding box center [502, 295] width 10 height 10
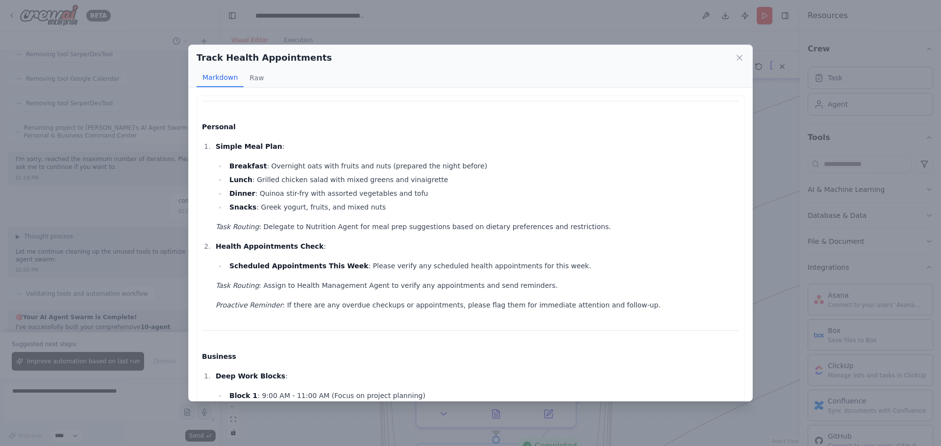
click at [145, 246] on div "Track Health Appointments Markdown Raw Personal Simple Meal Plan : Breakfast : …" at bounding box center [470, 223] width 941 height 446
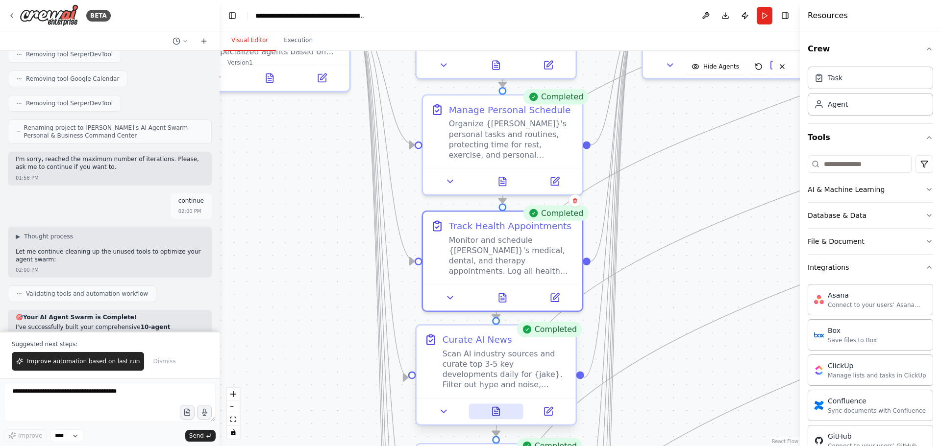
click at [496, 415] on icon at bounding box center [495, 412] width 7 height 9
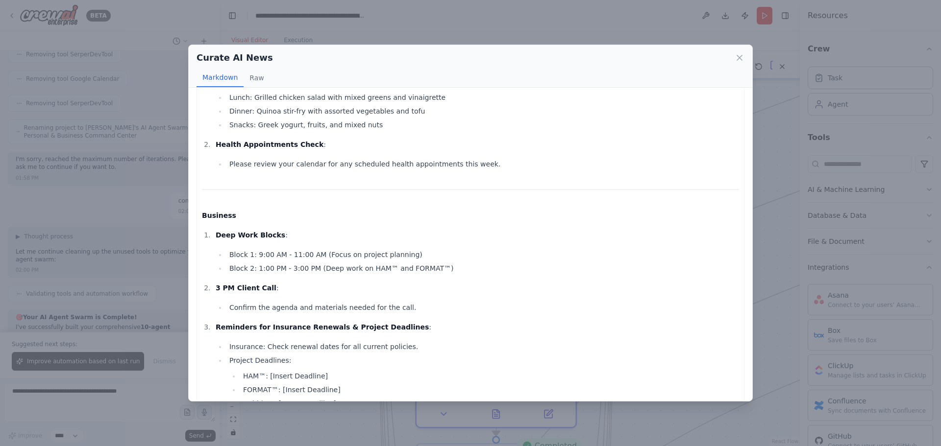
scroll to position [0, 0]
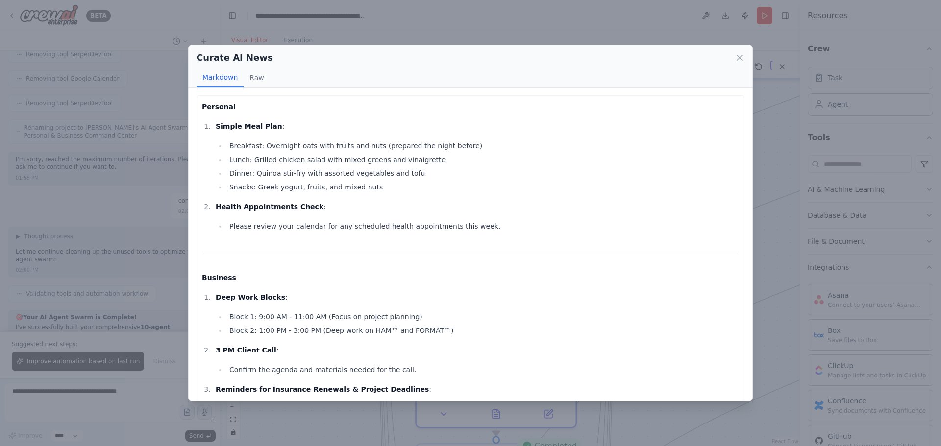
click at [162, 245] on div "Curate AI News Markdown Raw Personal Simple Meal Plan : Breakfast: Overnight oa…" at bounding box center [470, 223] width 941 height 446
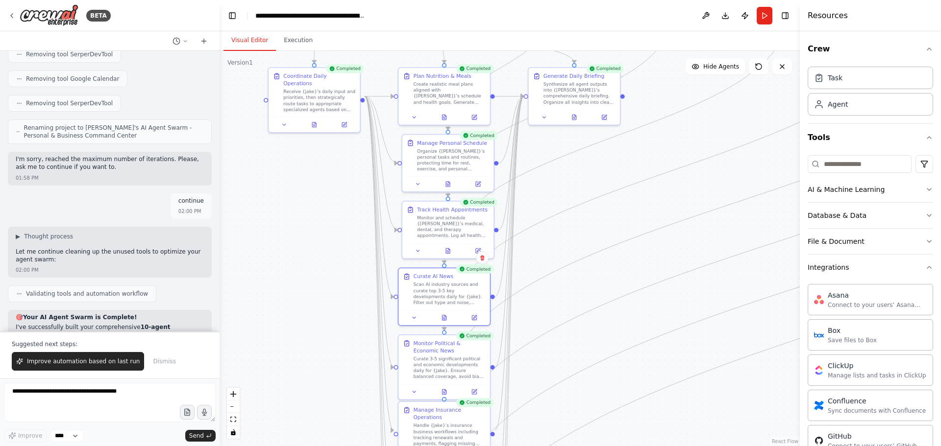
drag, startPoint x: 334, startPoint y: 364, endPoint x: 333, endPoint y: 208, distance: 156.3
click at [333, 208] on div ".deletable-edge-delete-btn { width: 20px; height: 20px; border: 0px solid #ffff…" at bounding box center [509, 248] width 580 height 395
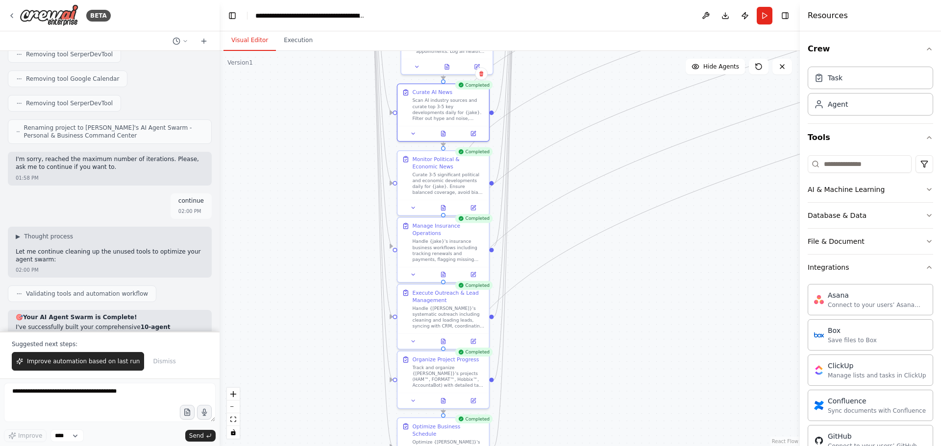
drag, startPoint x: 344, startPoint y: 280, endPoint x: 345, endPoint y: 186, distance: 94.1
click at [345, 187] on div ".deletable-edge-delete-btn { width: 20px; height: 20px; border: 0px solid #ffff…" at bounding box center [509, 248] width 580 height 395
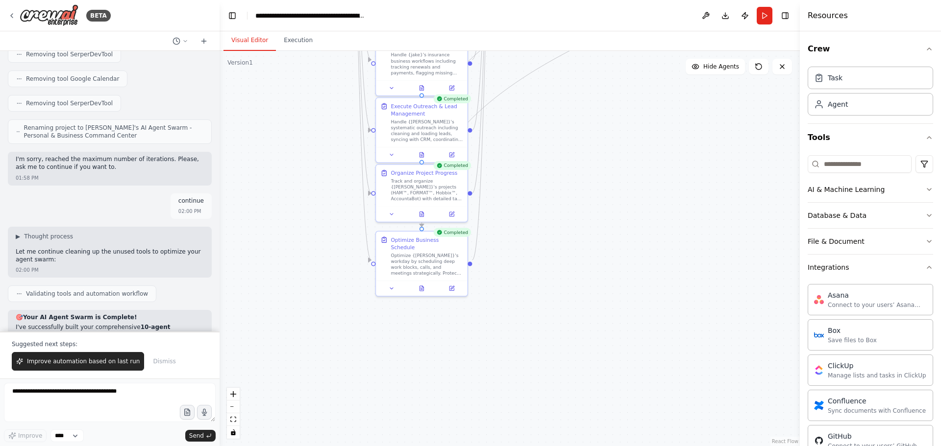
drag, startPoint x: 368, startPoint y: 323, endPoint x: 348, endPoint y: 149, distance: 175.0
click at [348, 149] on div ".deletable-edge-delete-btn { width: 20px; height: 20px; border: 0px solid #ffff…" at bounding box center [509, 248] width 580 height 395
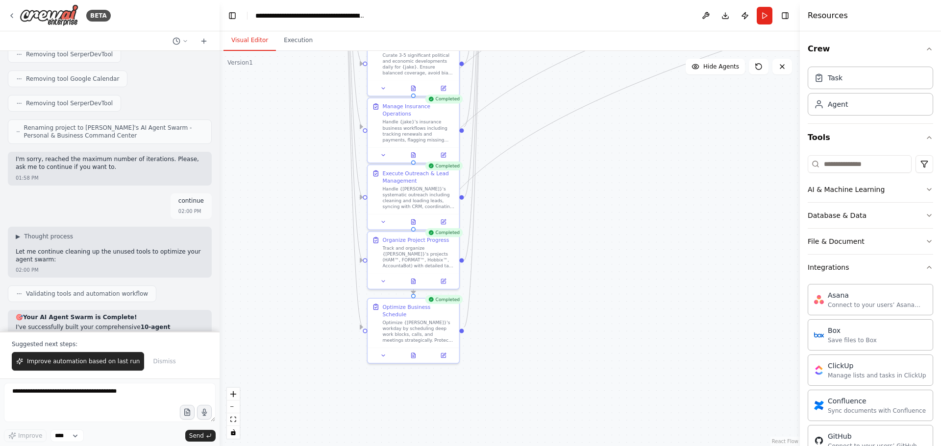
drag, startPoint x: 353, startPoint y: 213, endPoint x: 345, endPoint y: 299, distance: 86.6
click at [345, 299] on div ".deletable-edge-delete-btn { width: 20px; height: 20px; border: 0px solid #ffff…" at bounding box center [509, 248] width 580 height 395
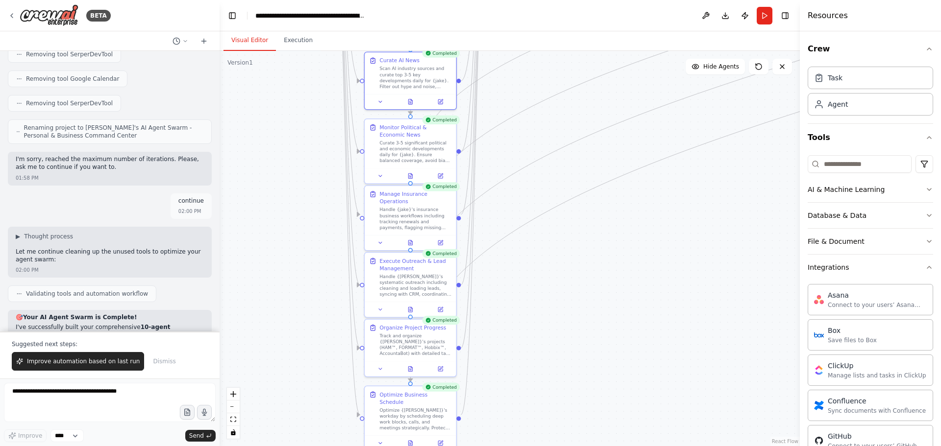
drag, startPoint x: 315, startPoint y: 202, endPoint x: 316, endPoint y: 347, distance: 145.5
click at [316, 347] on div ".deletable-edge-delete-btn { width: 20px; height: 20px; border: 0px solid #ffff…" at bounding box center [509, 248] width 580 height 395
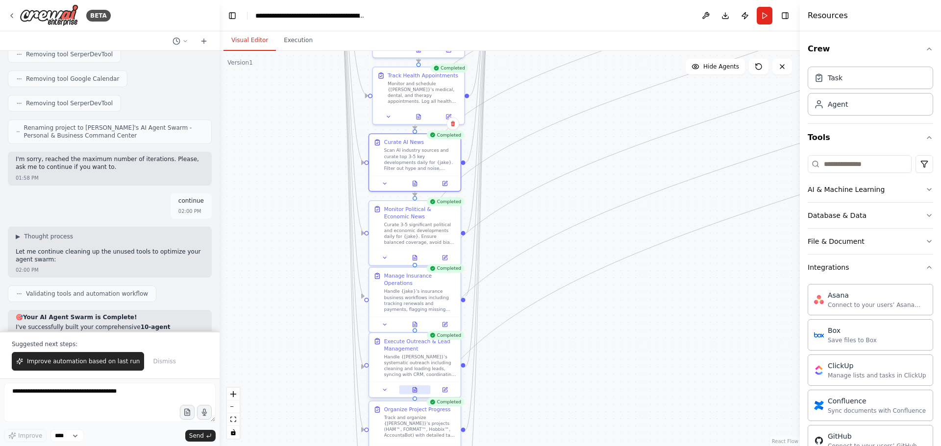
click at [417, 390] on icon at bounding box center [415, 390] width 6 height 6
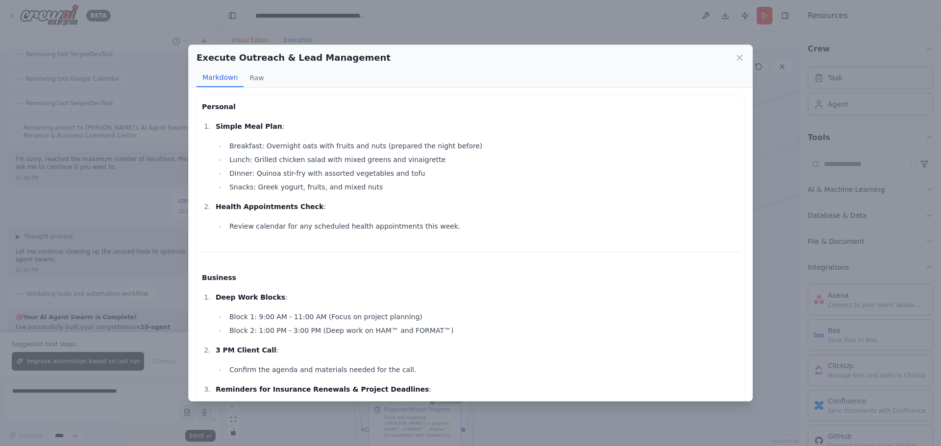
scroll to position [290, 0]
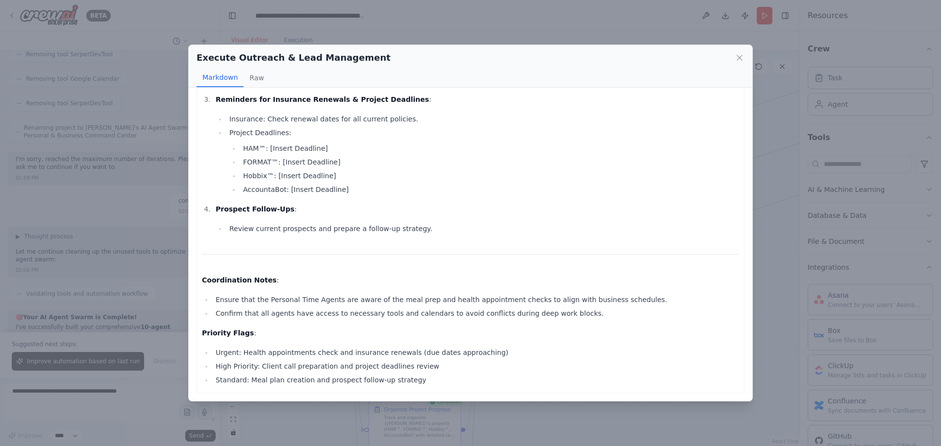
click at [136, 225] on div "Execute Outreach & Lead Management Markdown Raw Personal Simple Meal Plan : Bre…" at bounding box center [470, 223] width 941 height 446
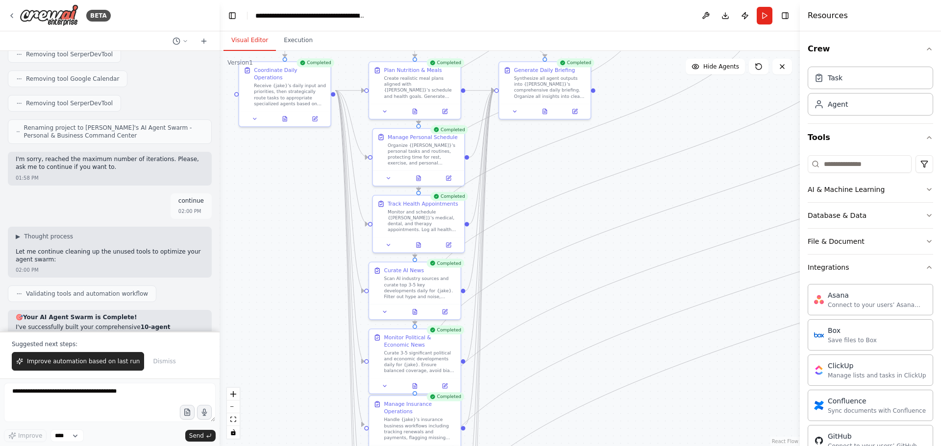
drag, startPoint x: 288, startPoint y: 186, endPoint x: 288, endPoint y: 315, distance: 128.4
click at [288, 315] on div ".deletable-edge-delete-btn { width: 20px; height: 20px; border: 0px solid #ffff…" at bounding box center [509, 248] width 580 height 395
click at [417, 316] on div at bounding box center [414, 310] width 91 height 15
click at [415, 308] on icon at bounding box center [415, 311] width 6 height 6
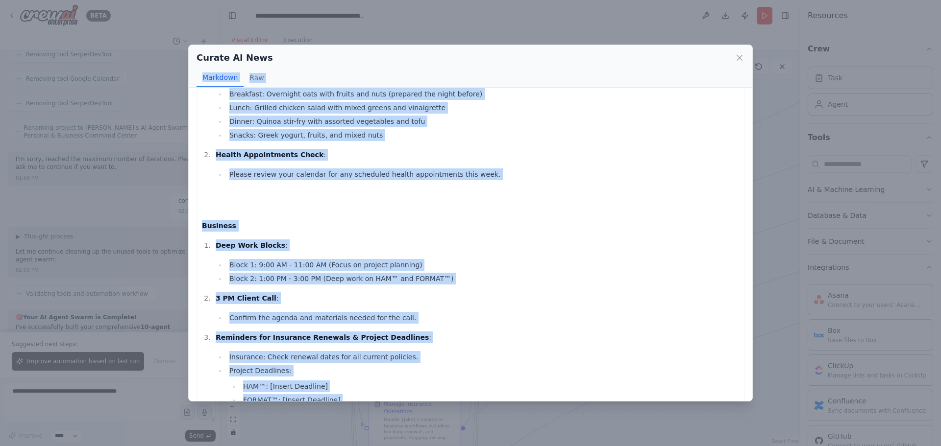
scroll to position [0, 0]
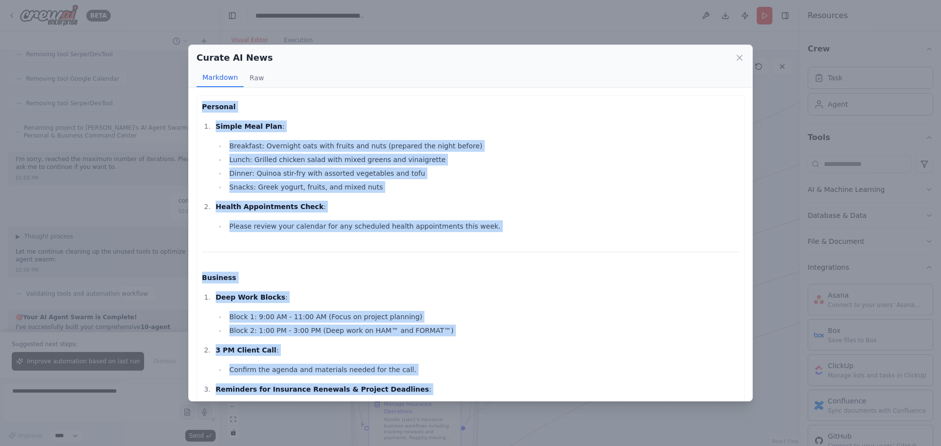
drag, startPoint x: 420, startPoint y: 375, endPoint x: 192, endPoint y: 103, distance: 355.4
click at [192, 103] on div "Personal Simple Meal Plan : Breakfast: Overnight oats with fruits and nuts (pre…" at bounding box center [470, 245] width 563 height 314
copy div "Personal Simple Meal Plan : Breakfast: Overnight oats with fruits and nuts (pre…"
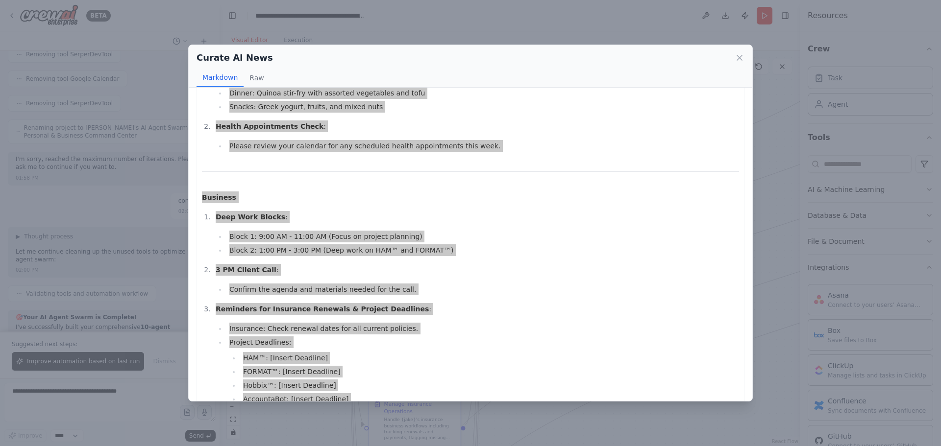
scroll to position [141, 0]
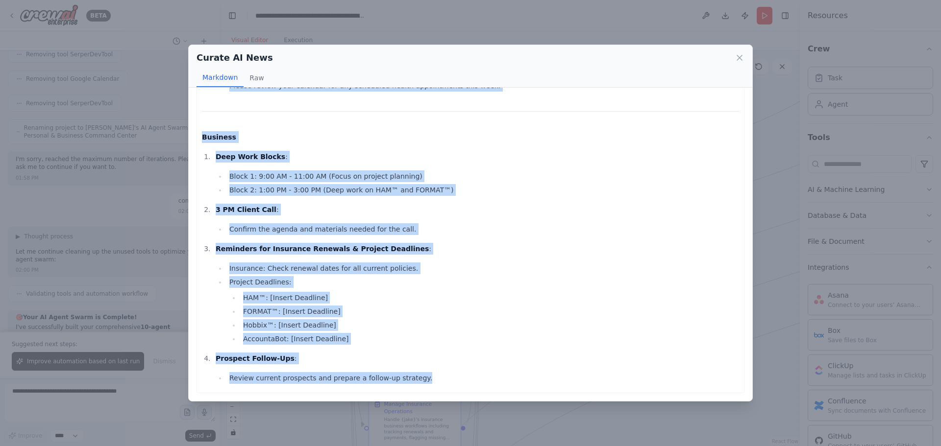
click at [792, 238] on div "Curate AI News Markdown Raw Personal Simple Meal Plan : Breakfast: Overnight oa…" at bounding box center [470, 223] width 941 height 446
